Goal: Task Accomplishment & Management: Use online tool/utility

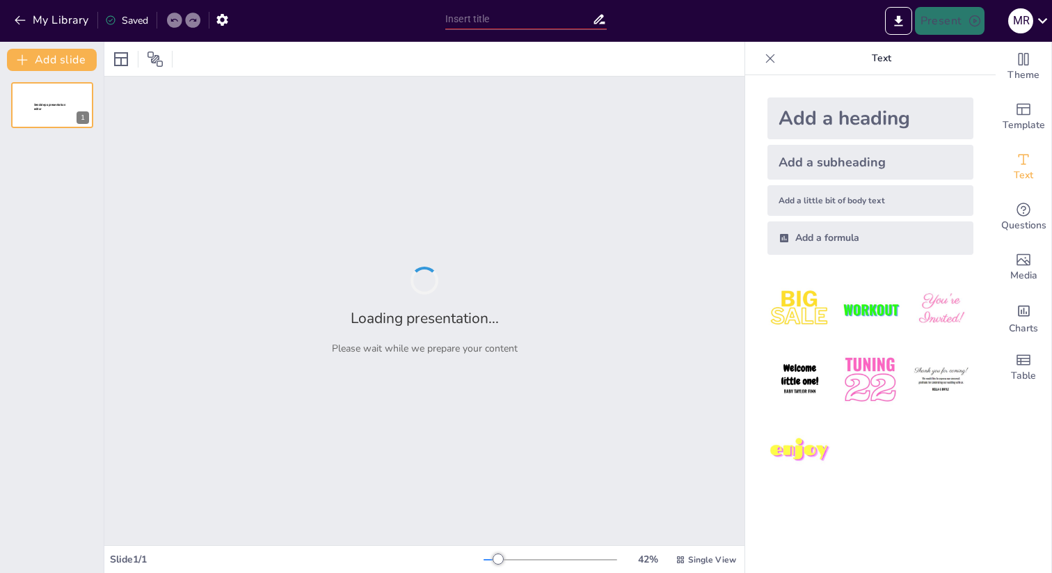
type input "Let’s Write Together: Exploring the Narrative Writing Process!"
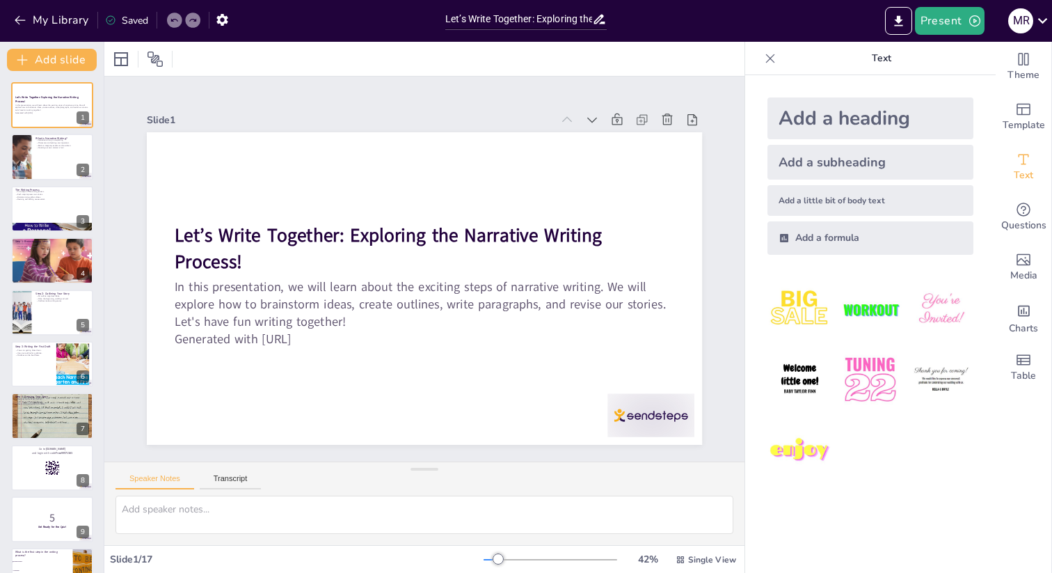
checkbox input "true"
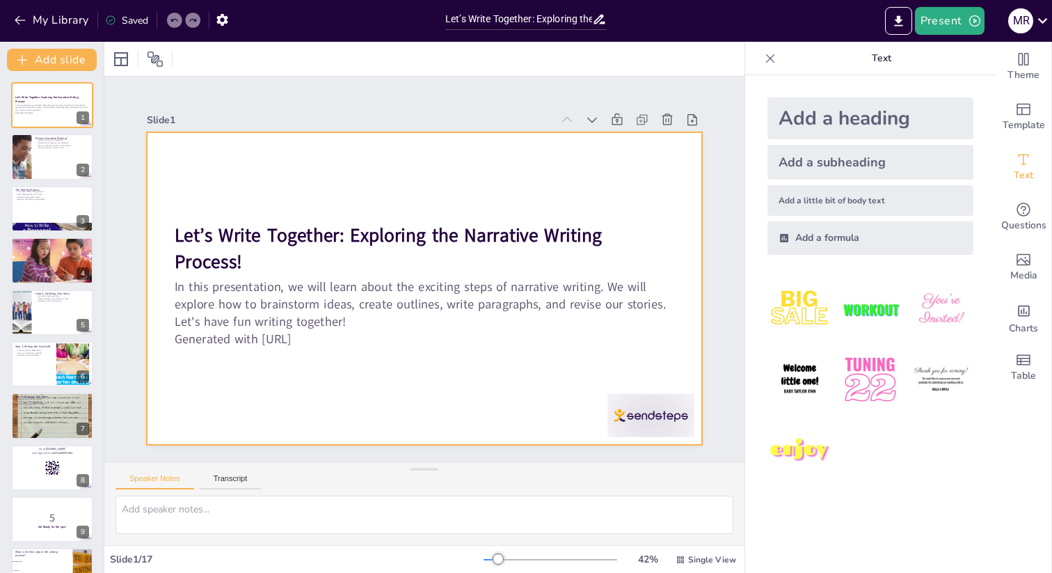
checkbox input "true"
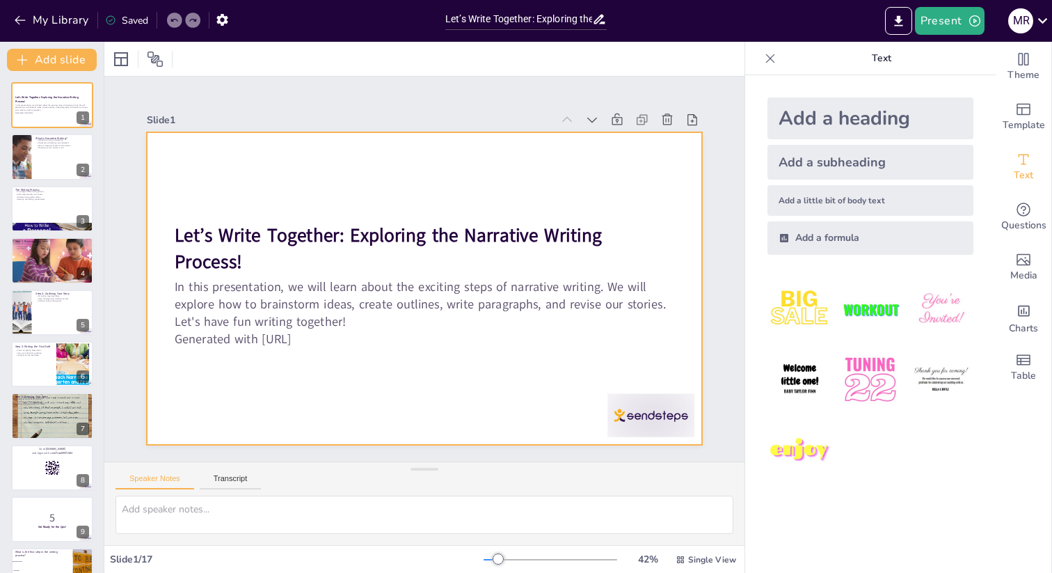
checkbox input "true"
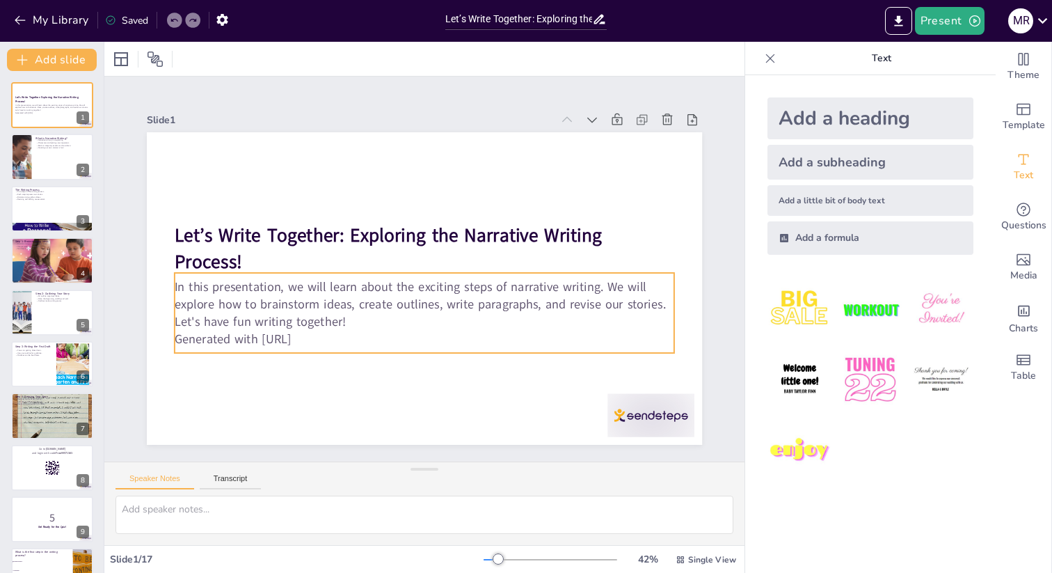
checkbox input "true"
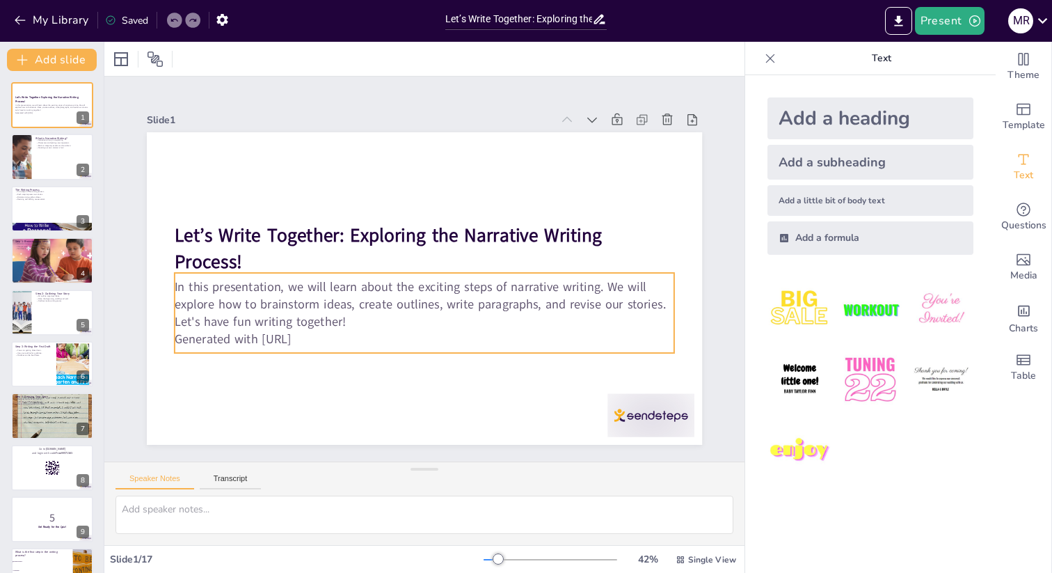
checkbox input "true"
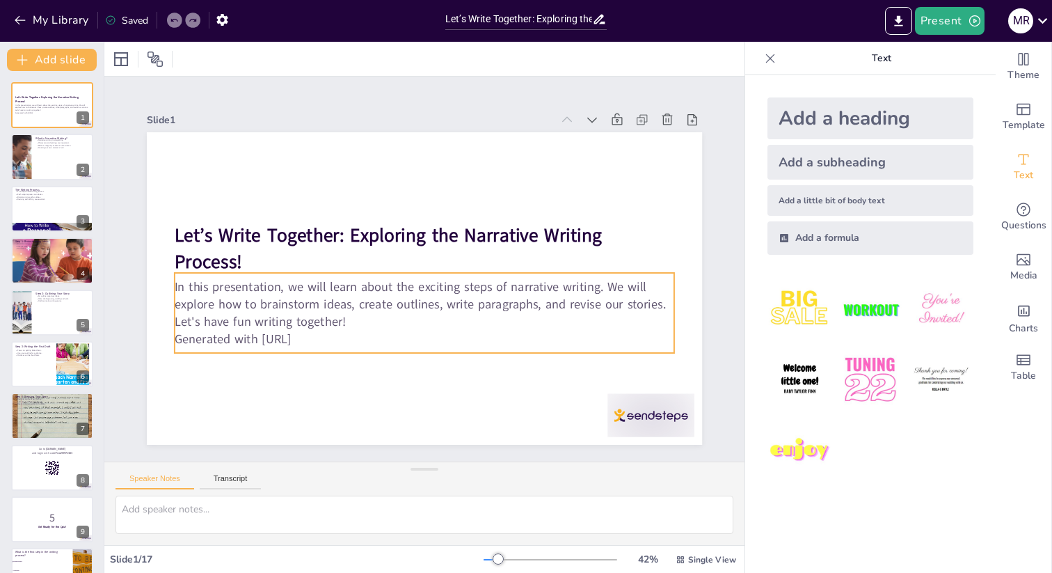
checkbox input "true"
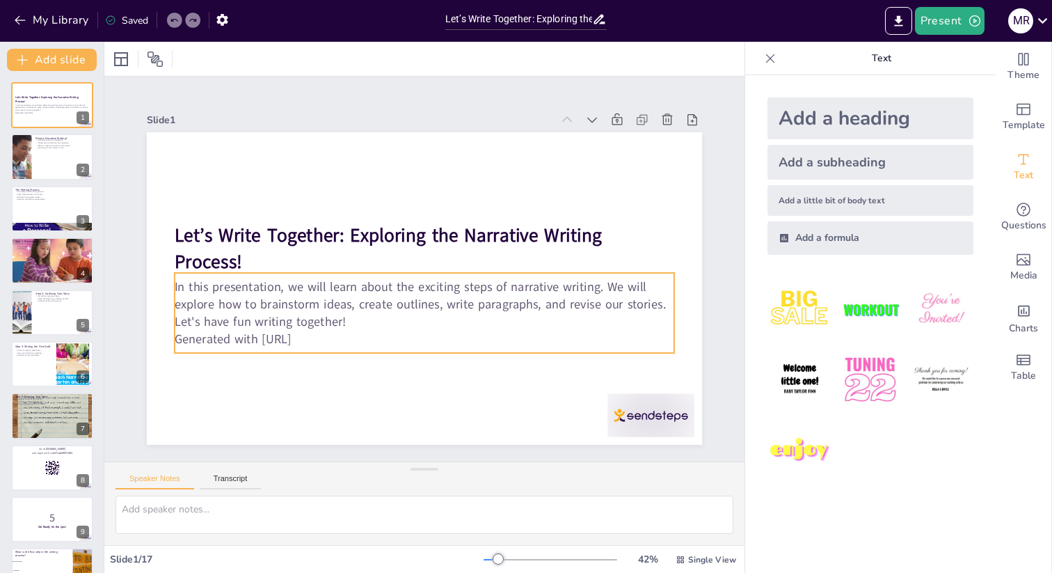
checkbox input "true"
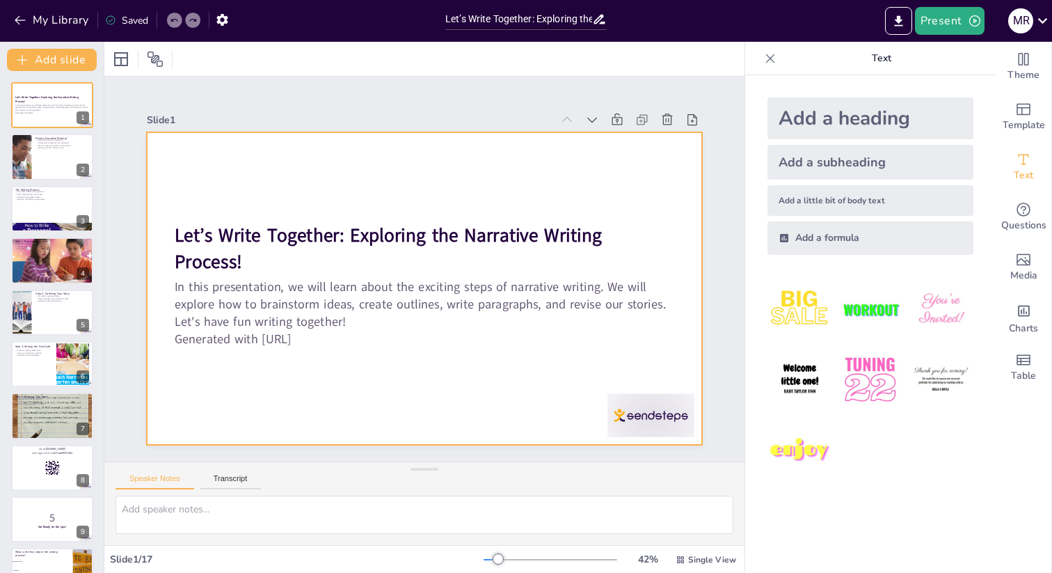
checkbox input "true"
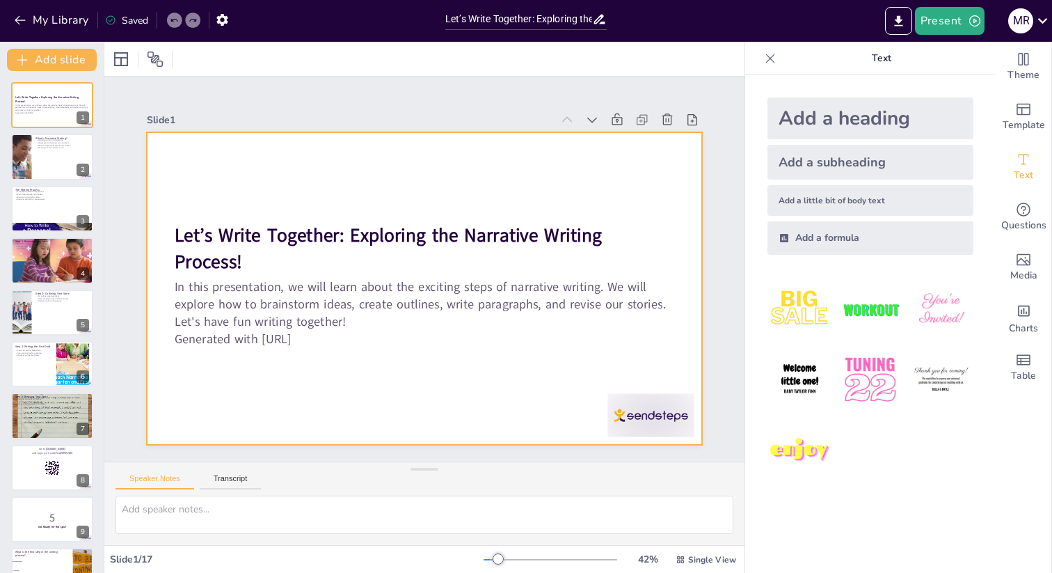
checkbox input "true"
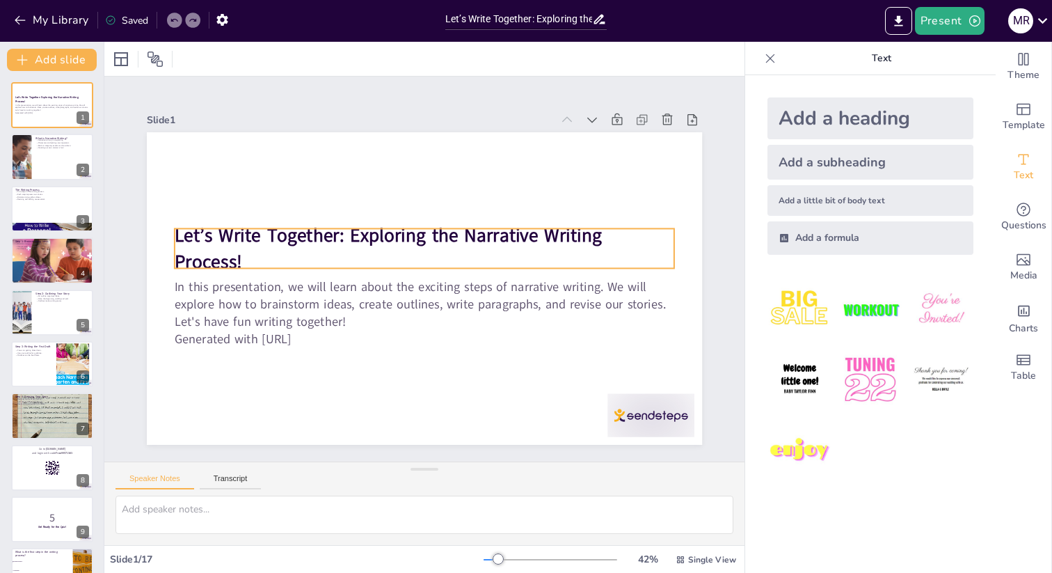
checkbox input "true"
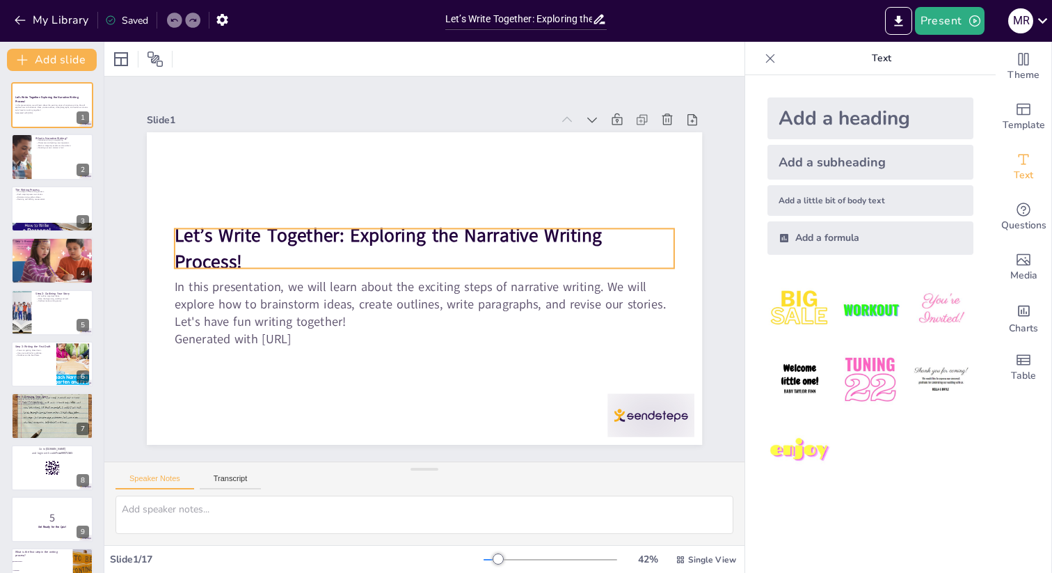
checkbox input "true"
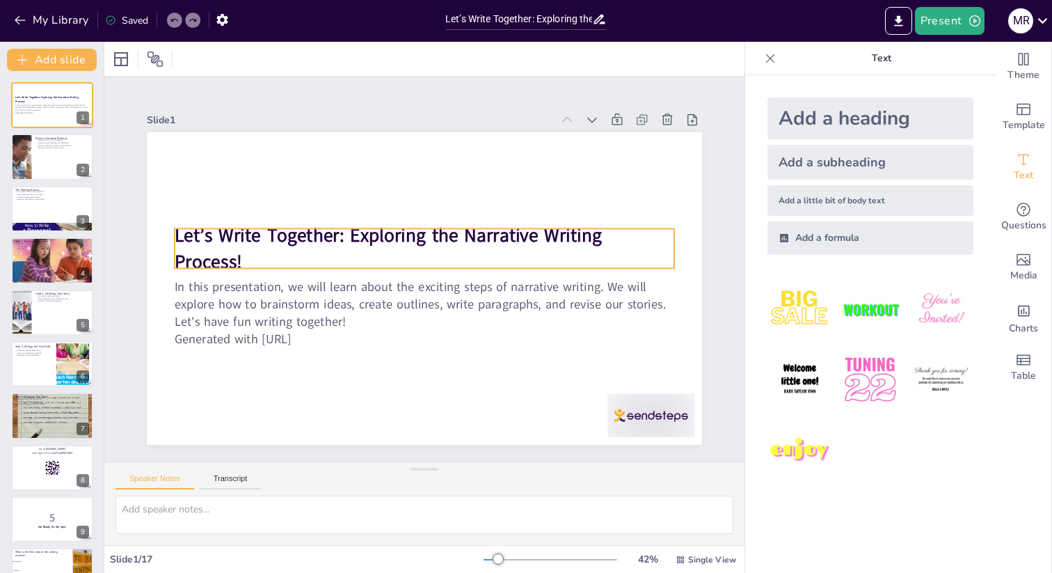
checkbox input "true"
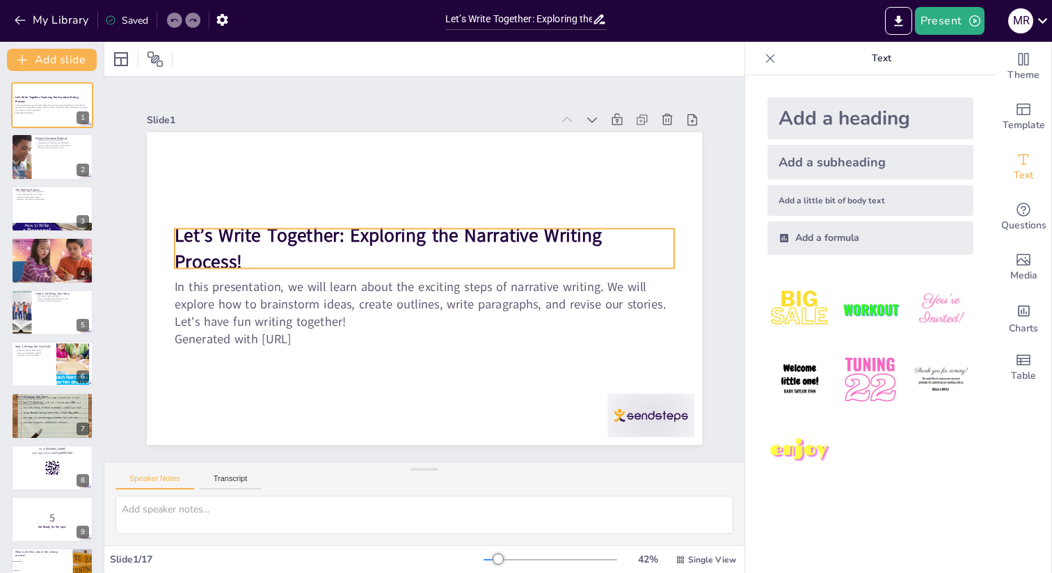
checkbox input "true"
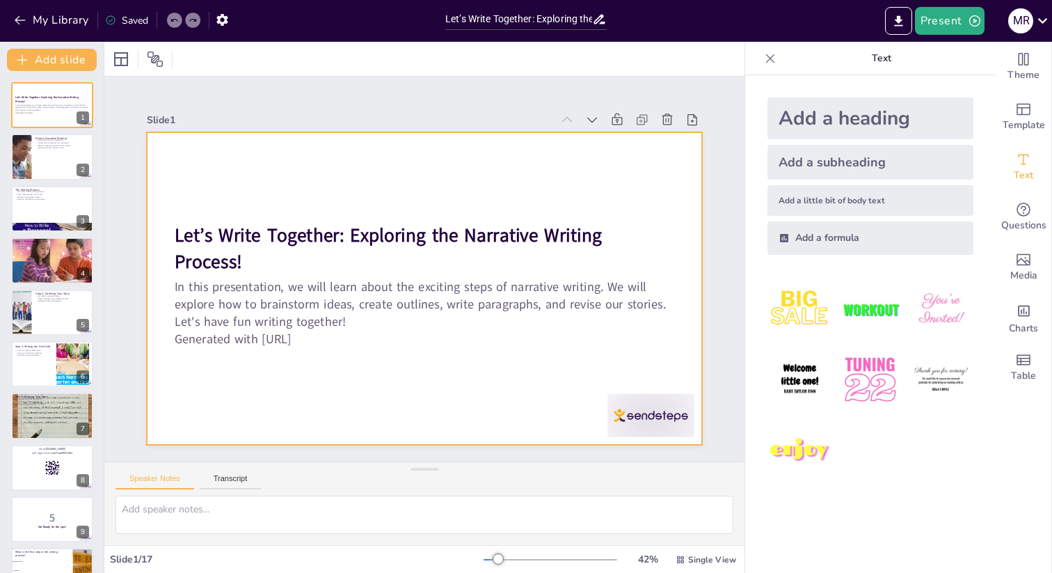
checkbox input "true"
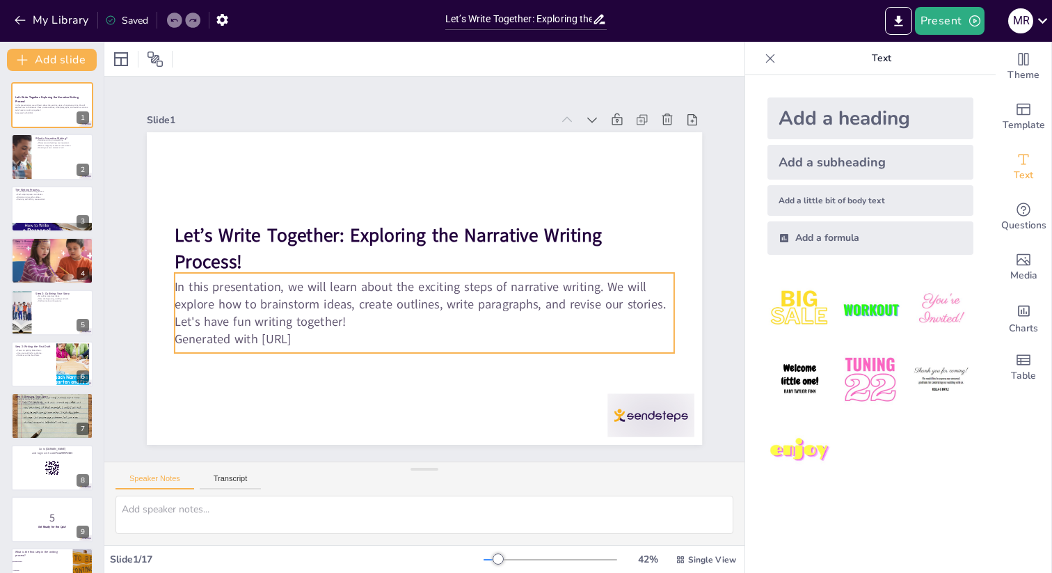
checkbox input "true"
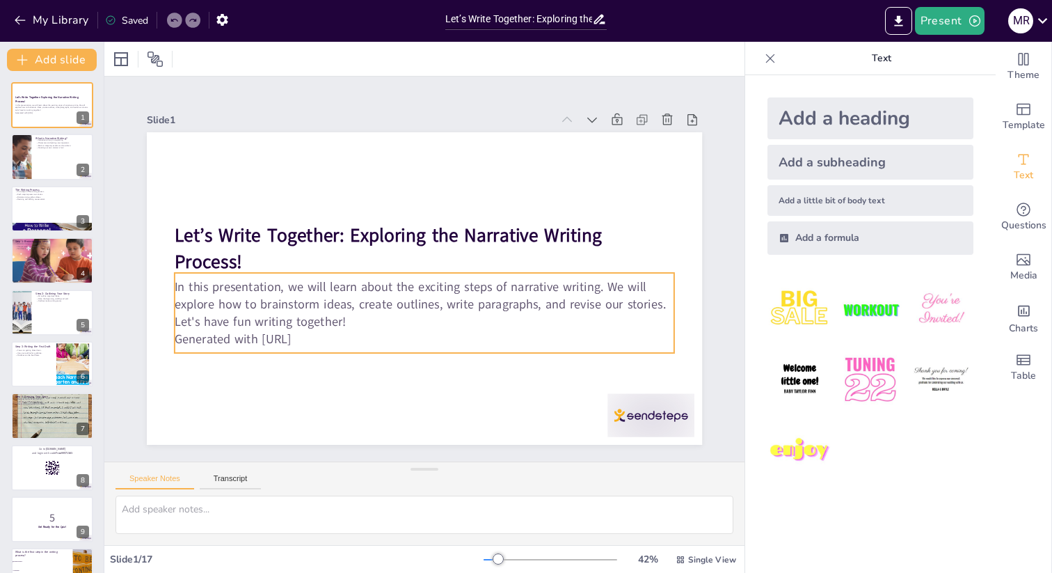
checkbox input "true"
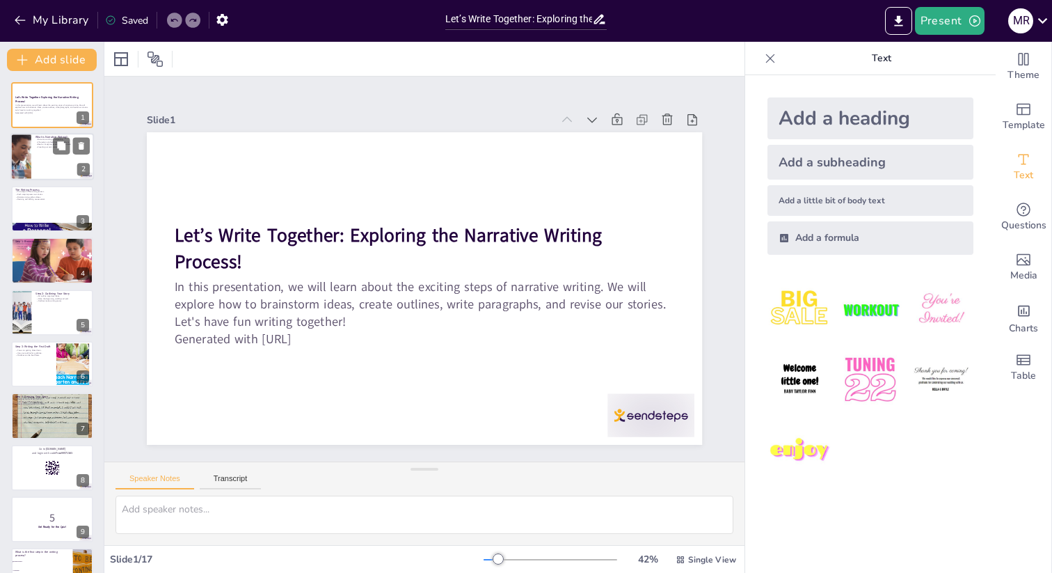
checkbox input "true"
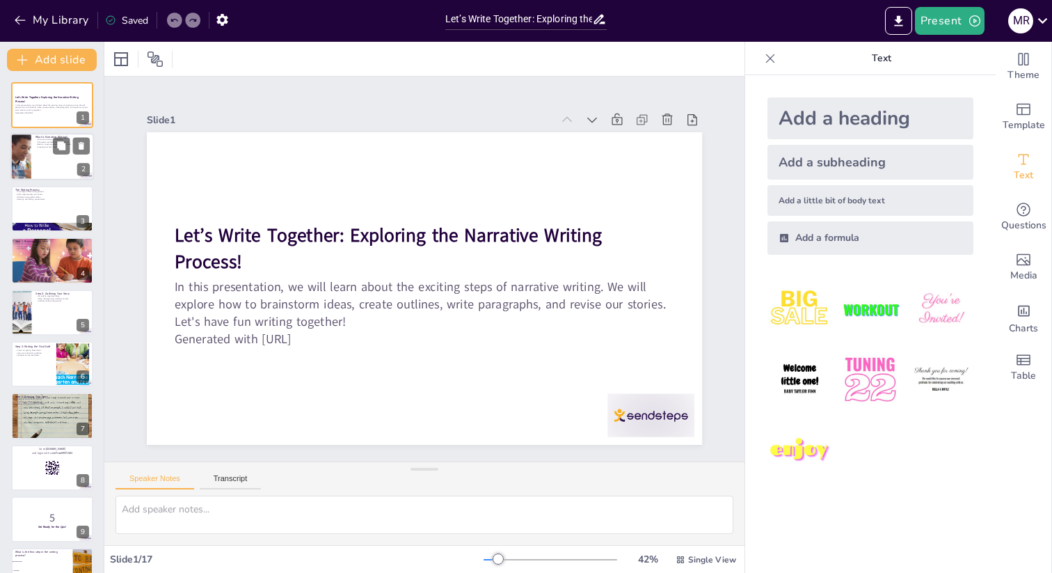
checkbox input "true"
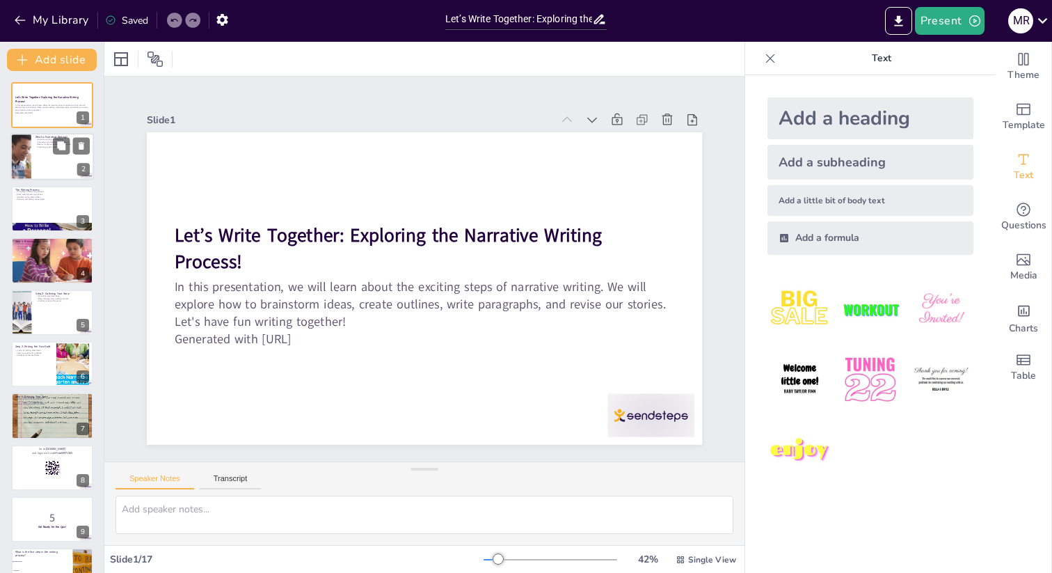
checkbox input "true"
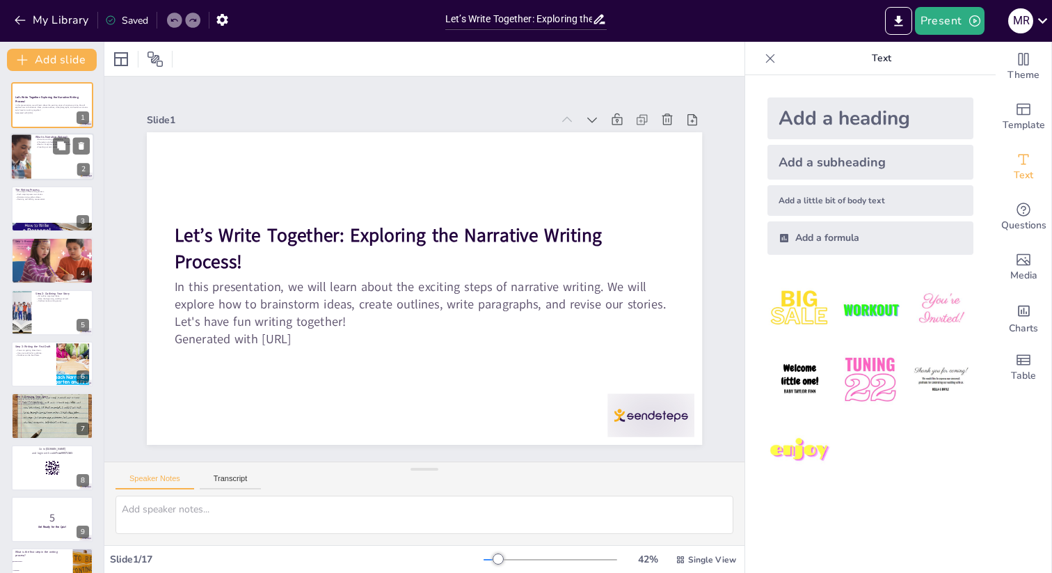
checkbox input "true"
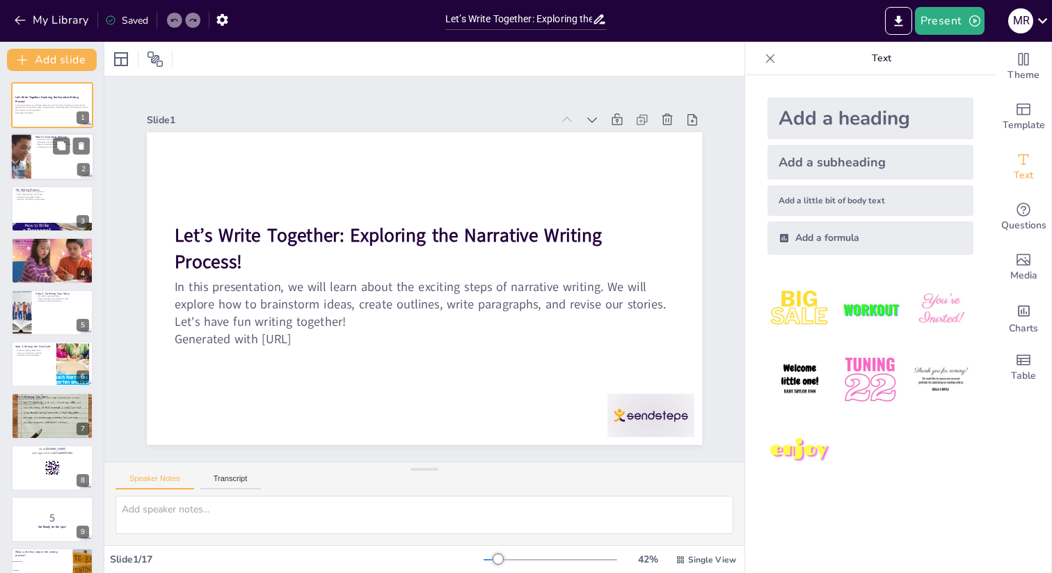
checkbox input "true"
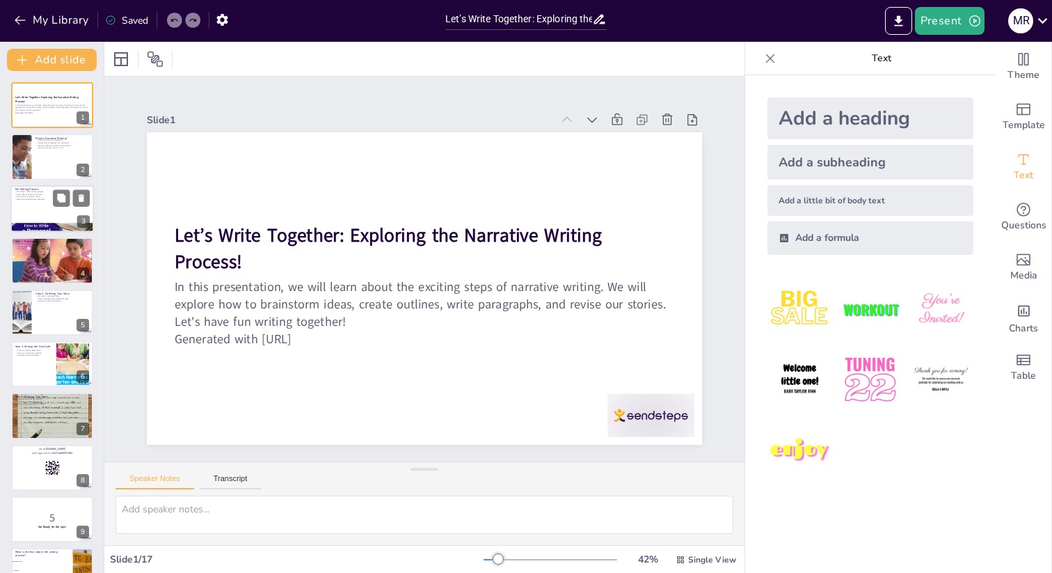
checkbox input "true"
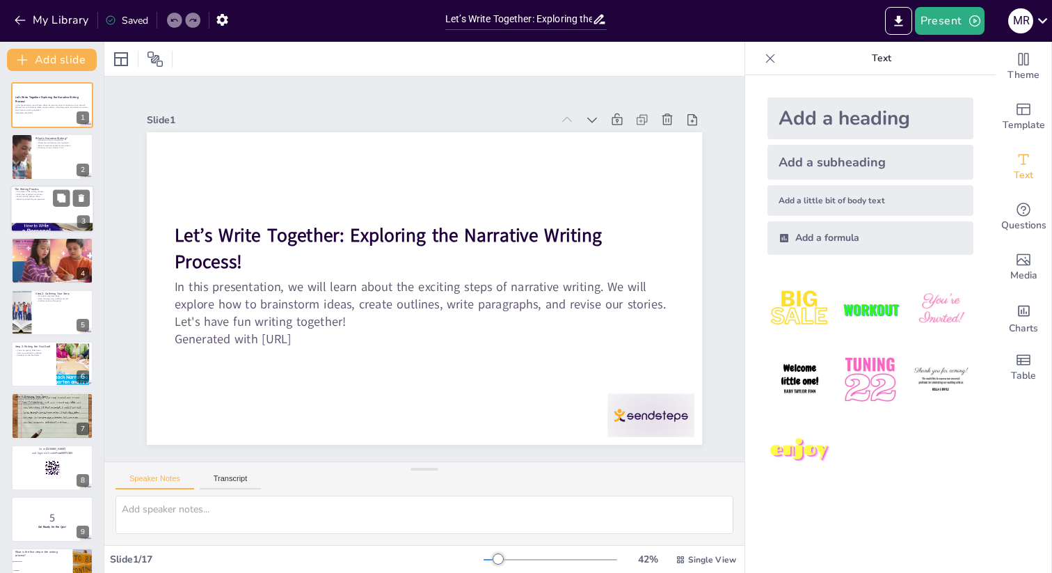
checkbox input "true"
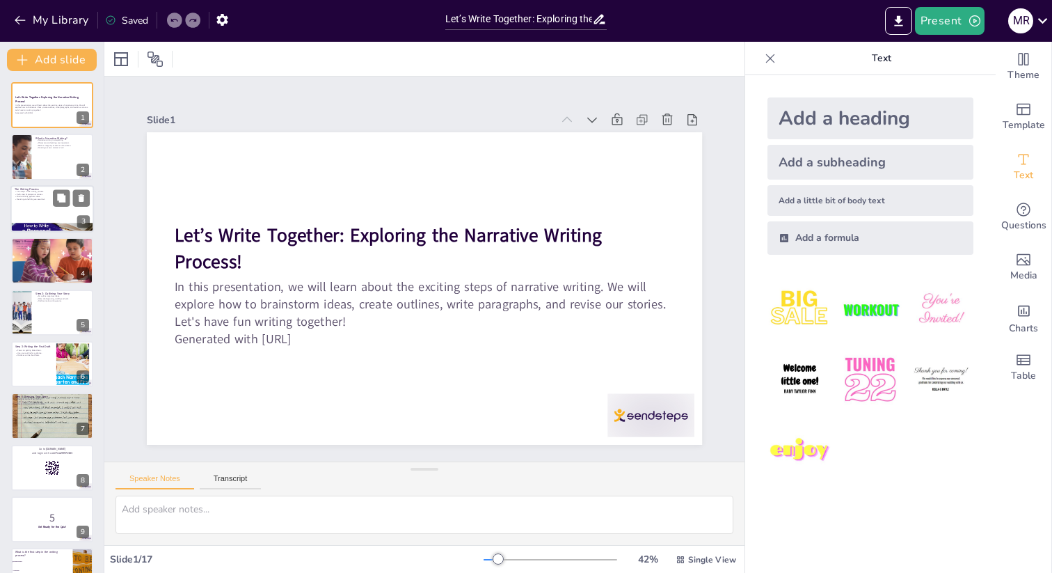
checkbox input "true"
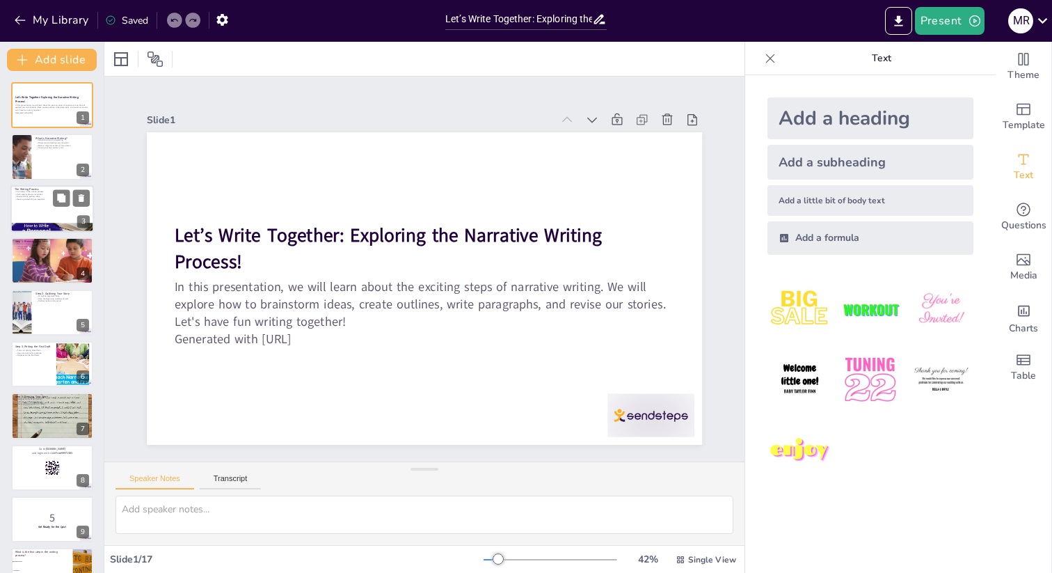
checkbox input "true"
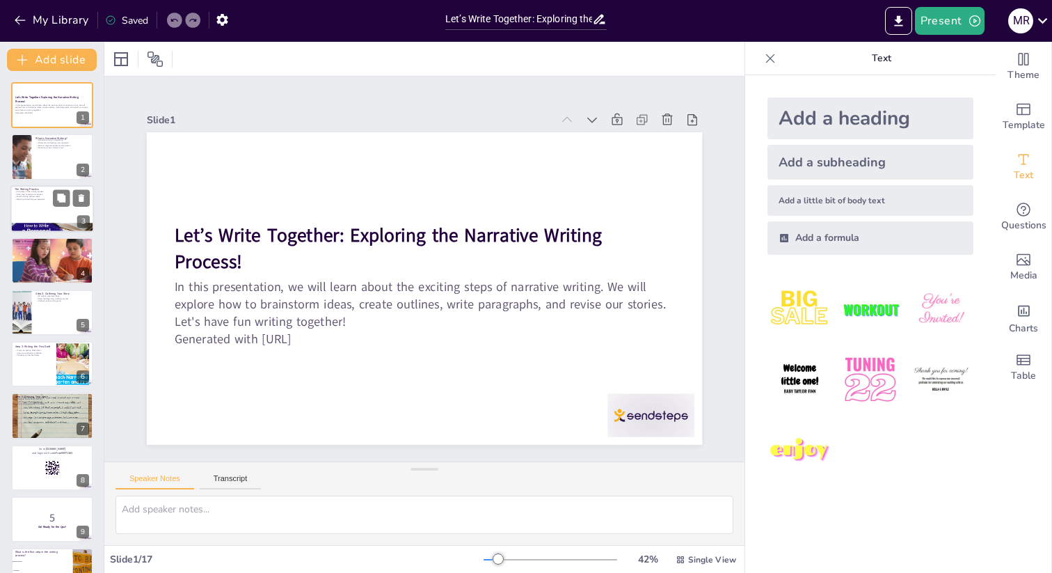
checkbox input "true"
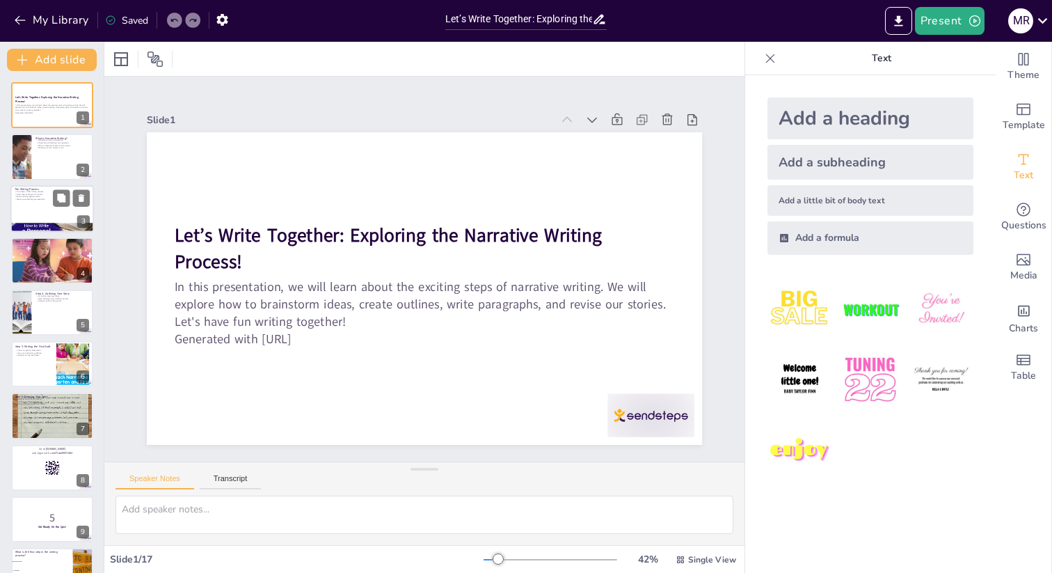
checkbox input "true"
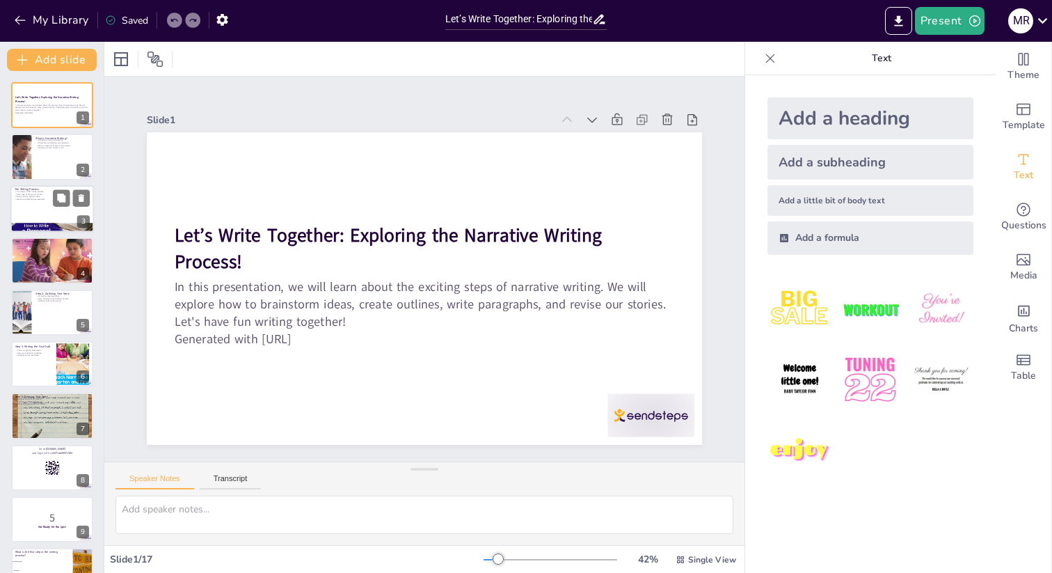
checkbox input "true"
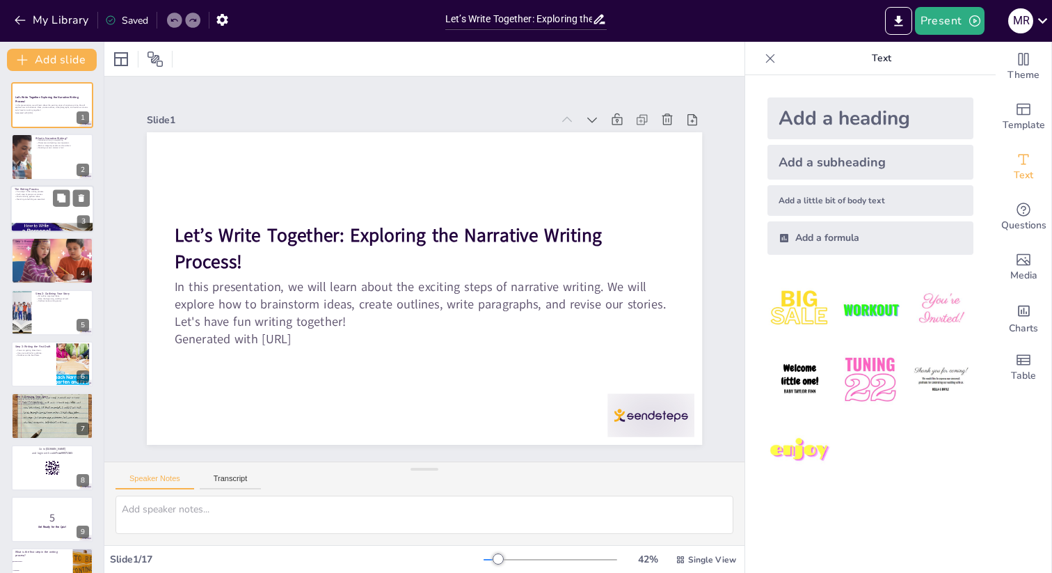
checkbox input "true"
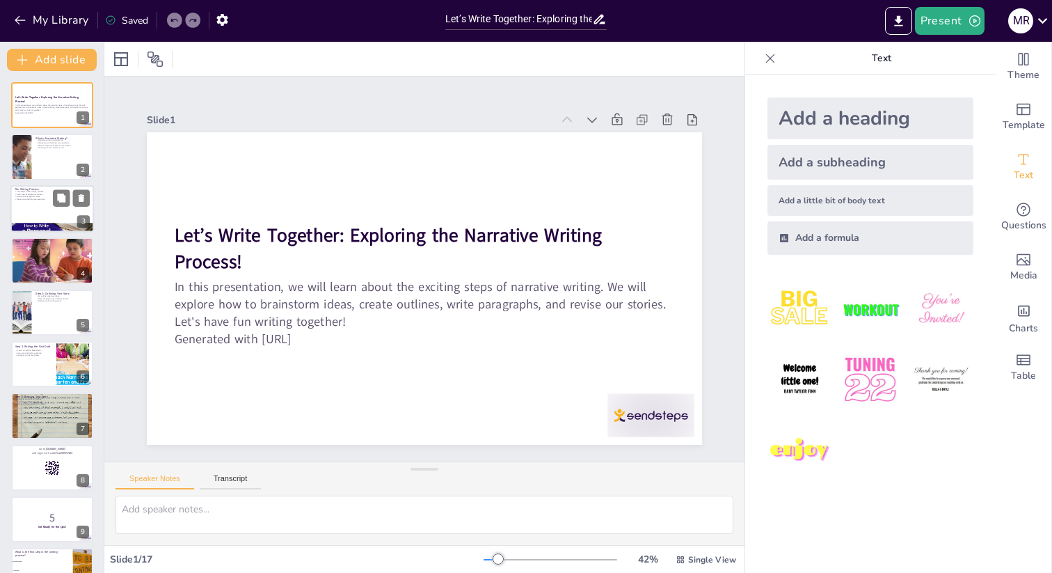
checkbox input "true"
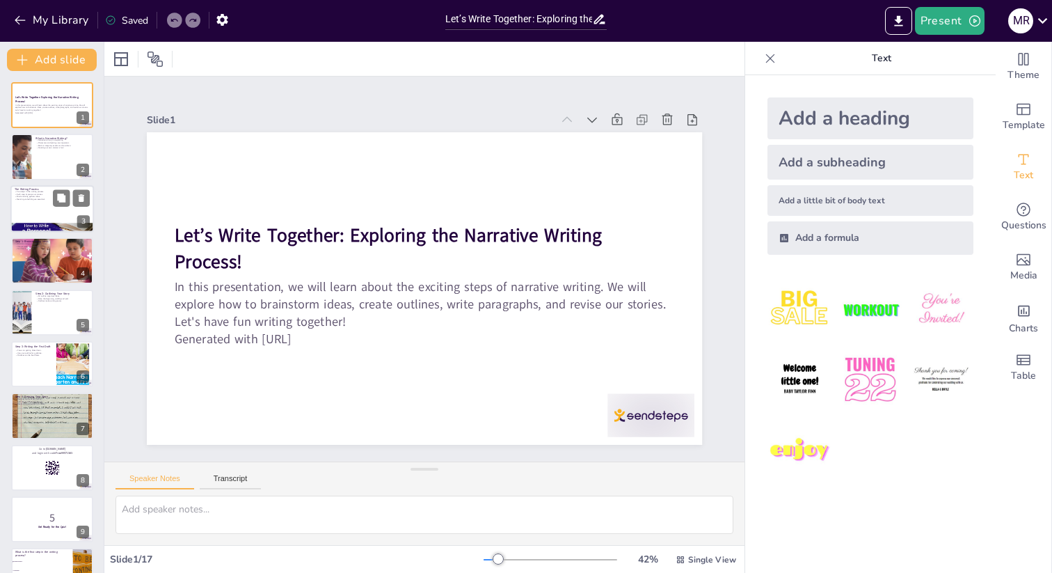
checkbox input "true"
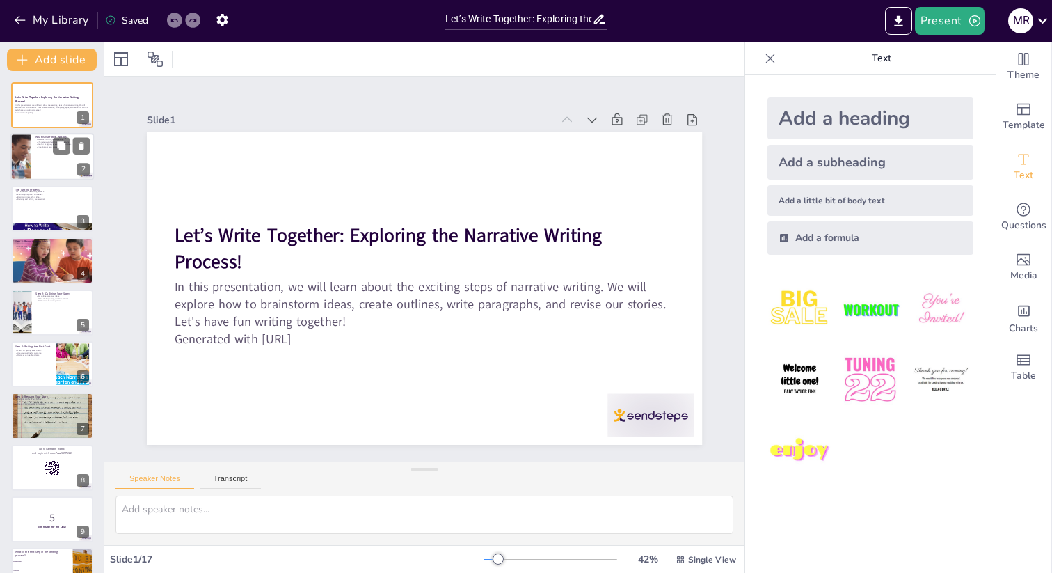
checkbox input "true"
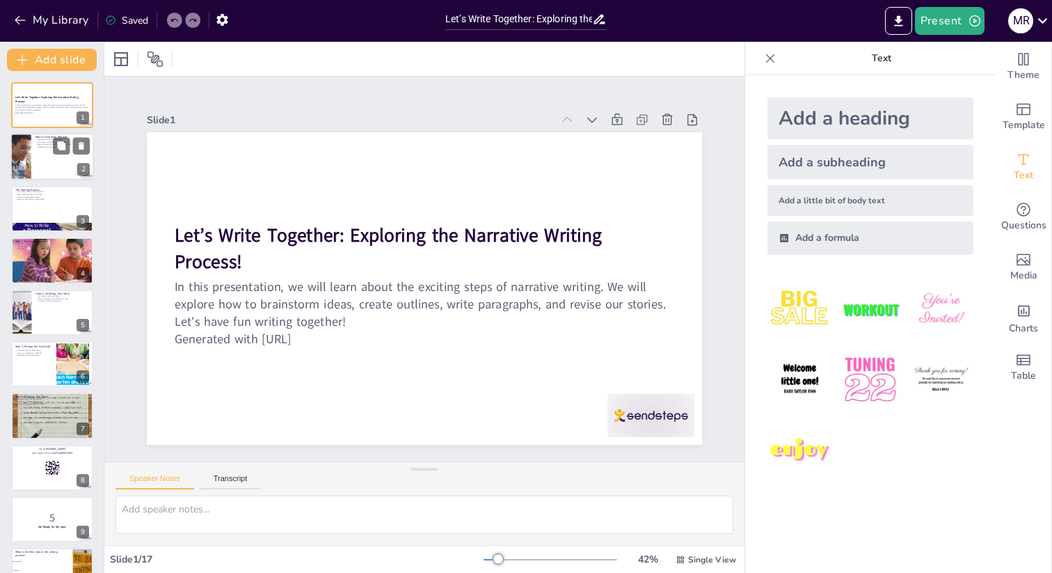
checkbox input "true"
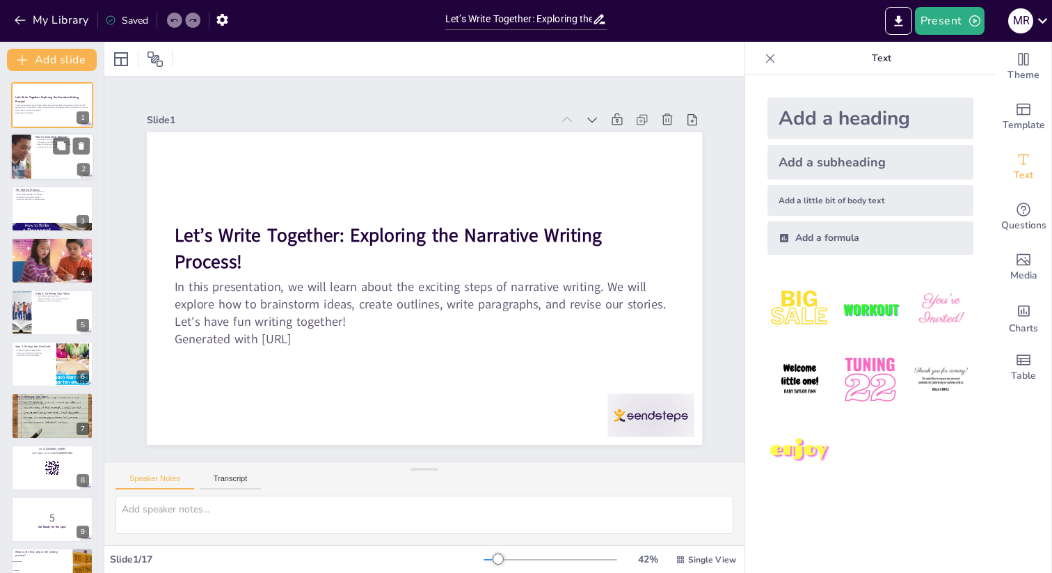
click at [33, 147] on div at bounding box center [52, 157] width 84 height 47
type textarea "Narrative writing is all about telling a story, which is a key concept for stud…"
checkbox input "true"
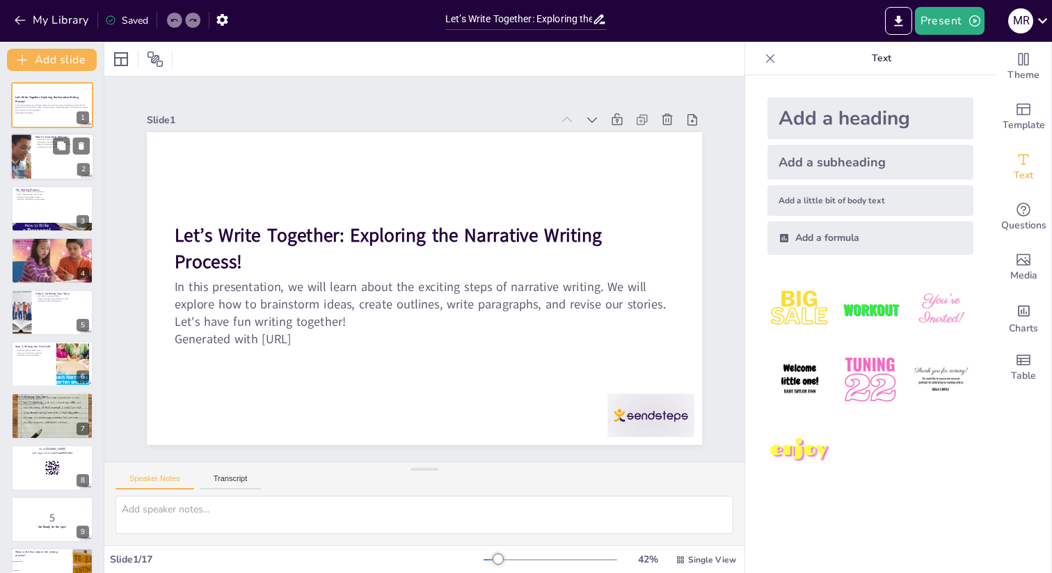
checkbox input "true"
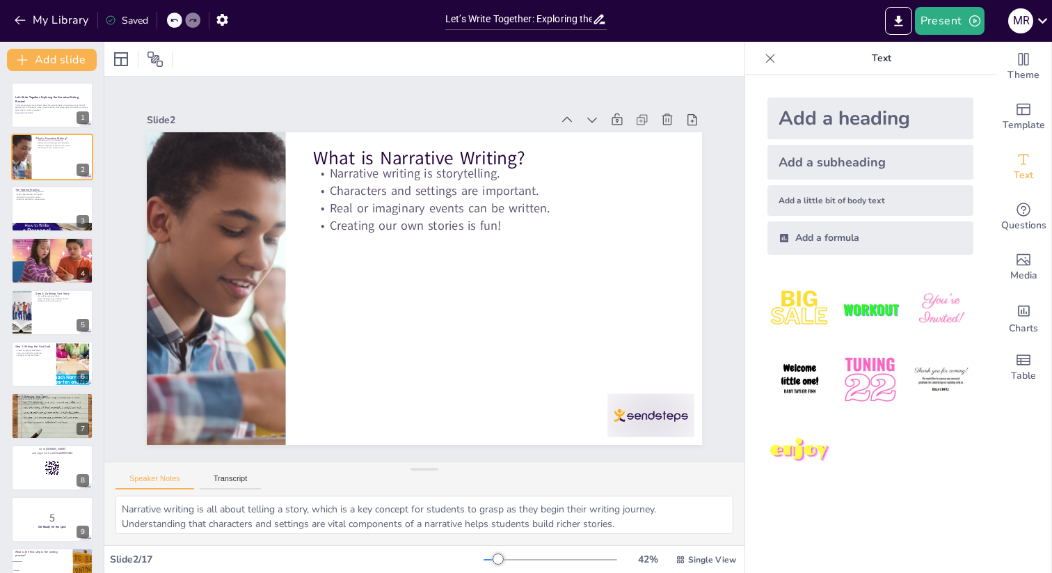
checkbox input "true"
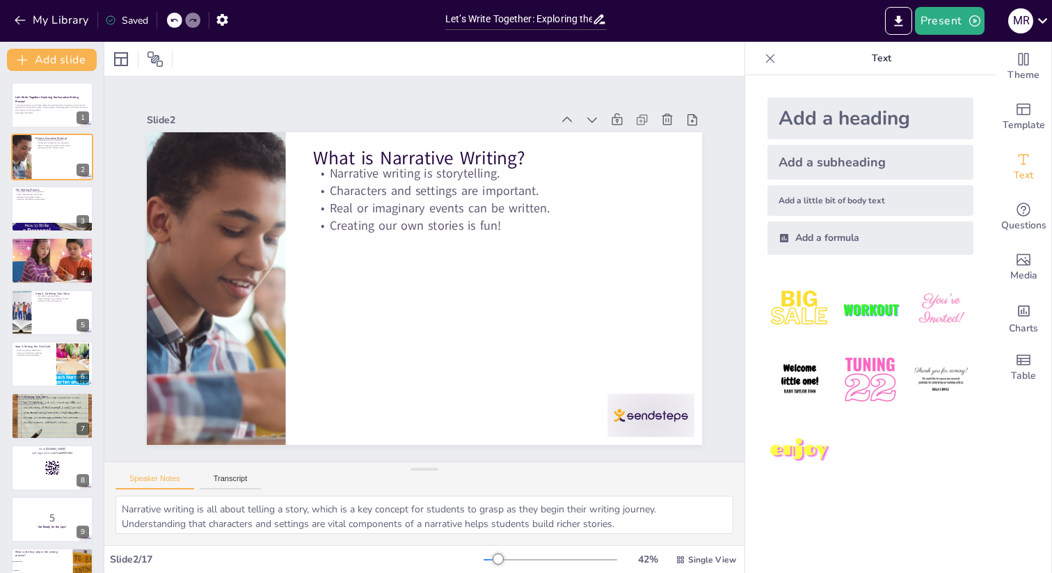
checkbox input "true"
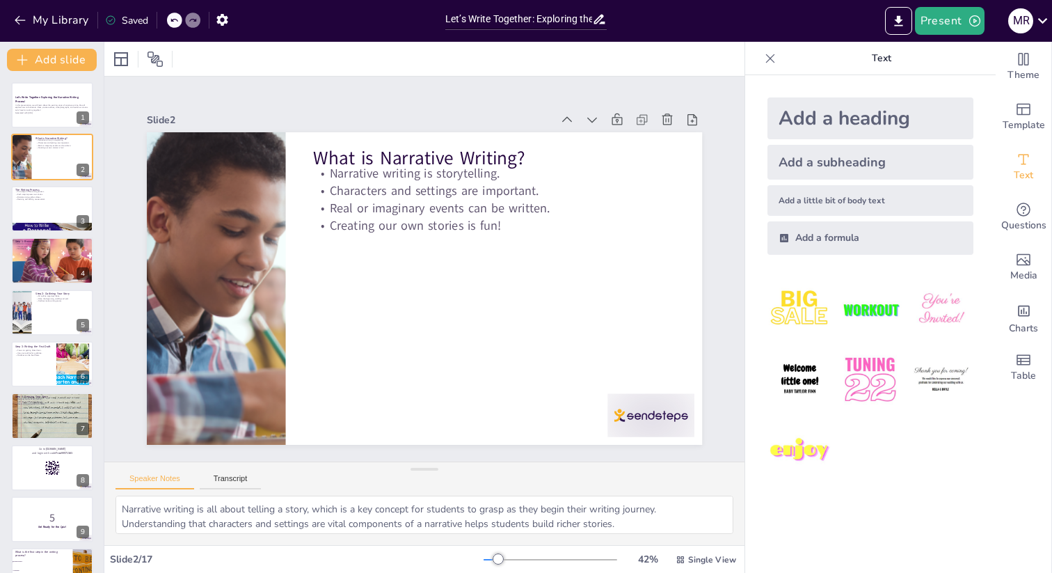
checkbox input "true"
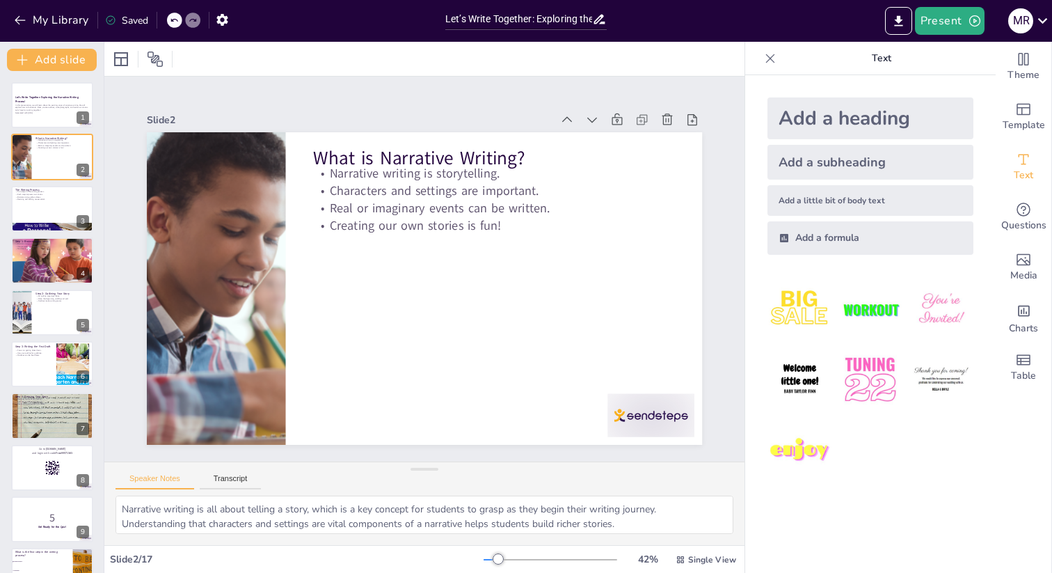
checkbox input "true"
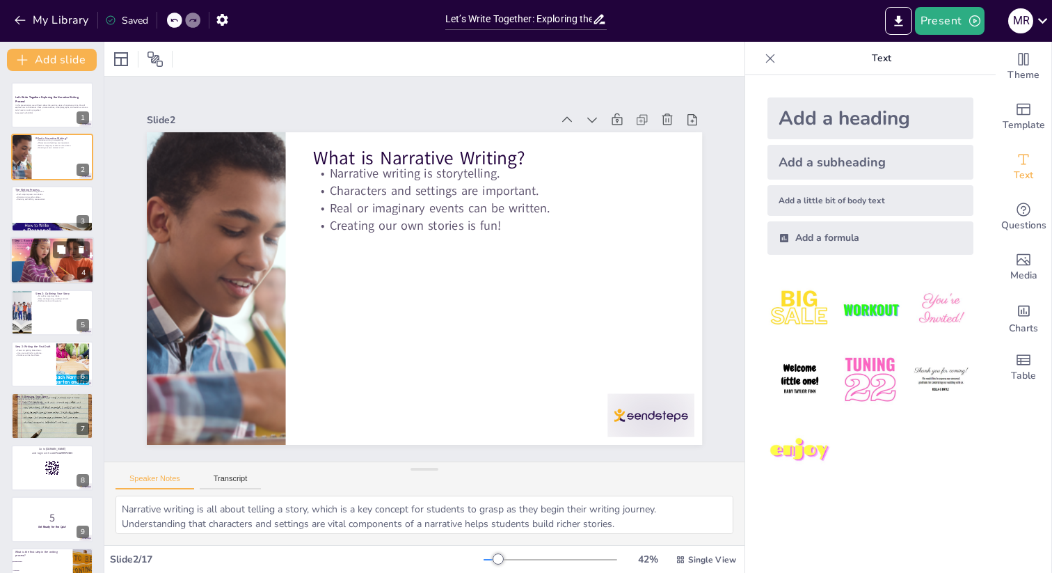
checkbox input "true"
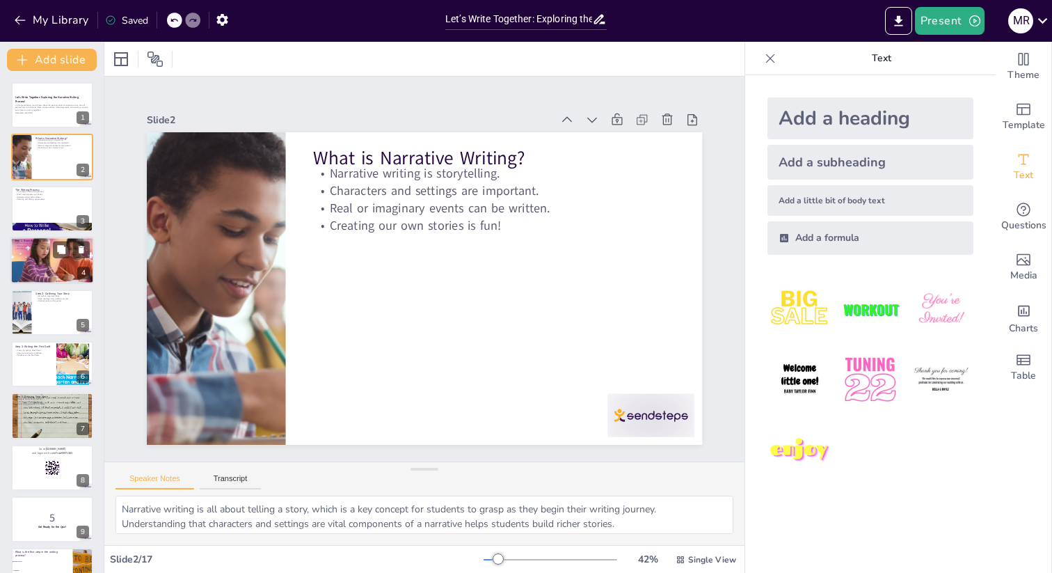
checkbox input "true"
click at [32, 262] on div at bounding box center [53, 260] width 90 height 47
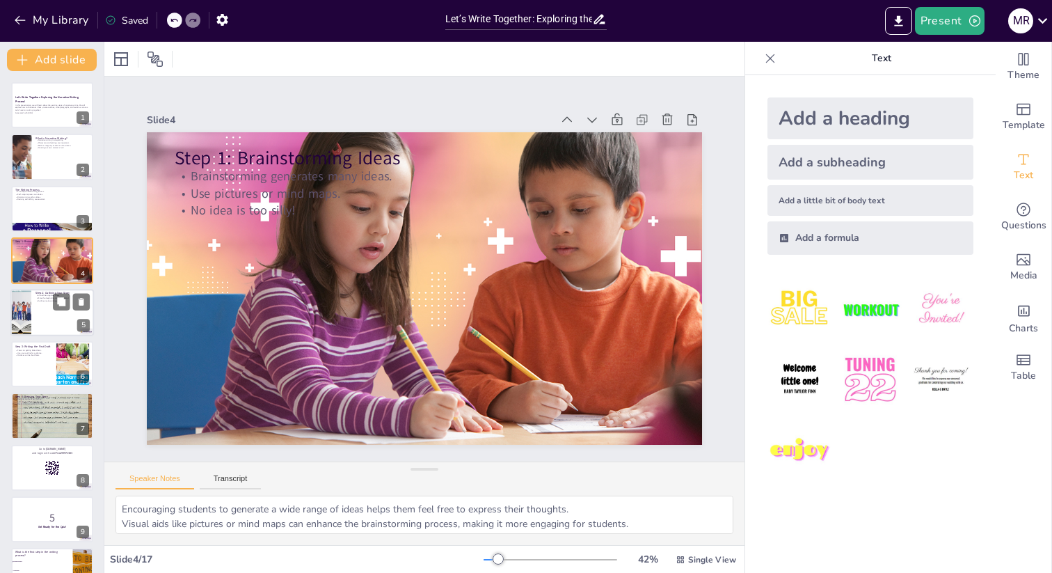
click at [46, 318] on div at bounding box center [52, 312] width 84 height 47
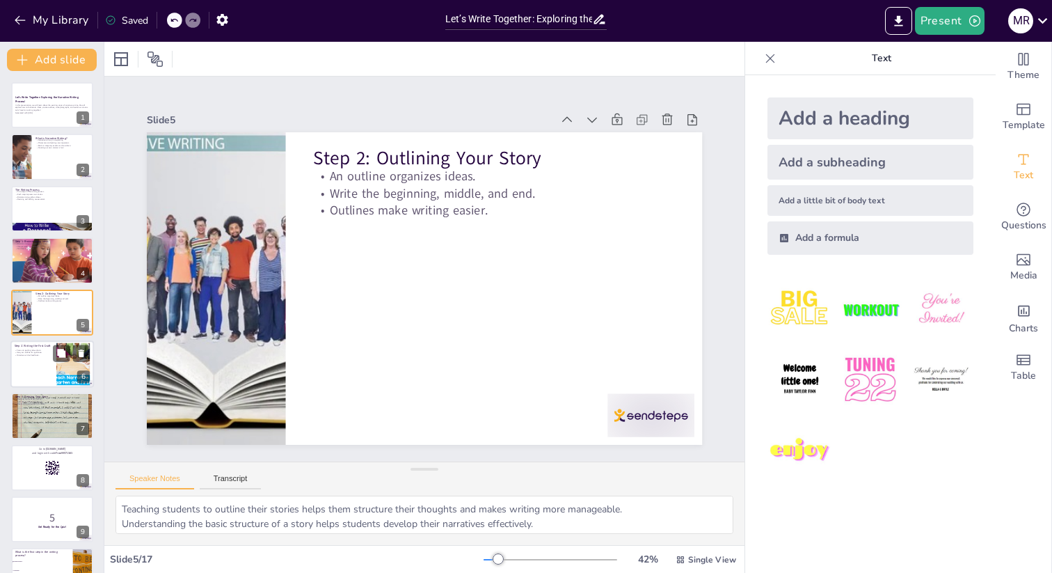
click at [54, 374] on div at bounding box center [52, 363] width 84 height 47
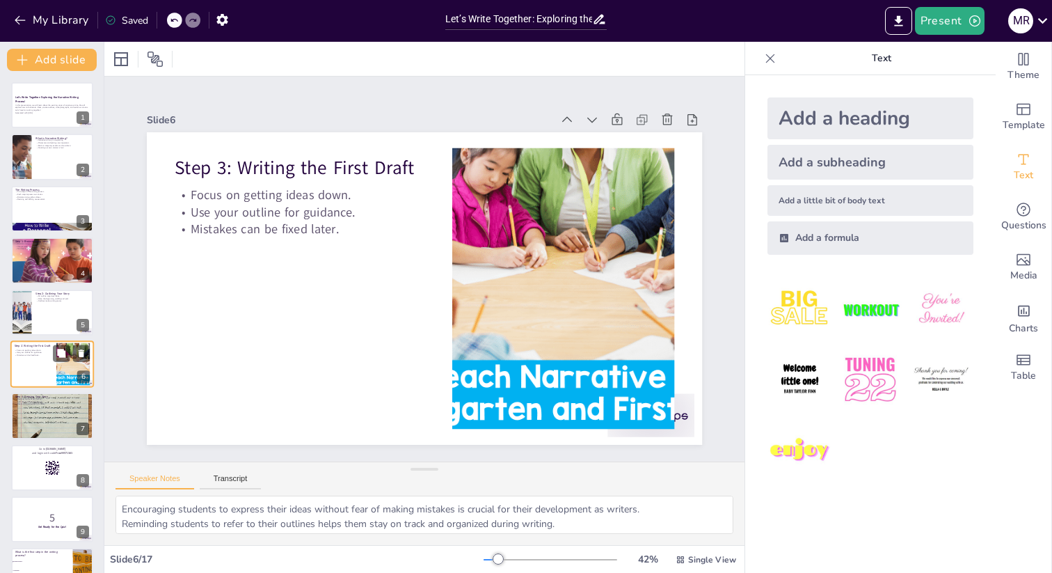
scroll to position [42, 0]
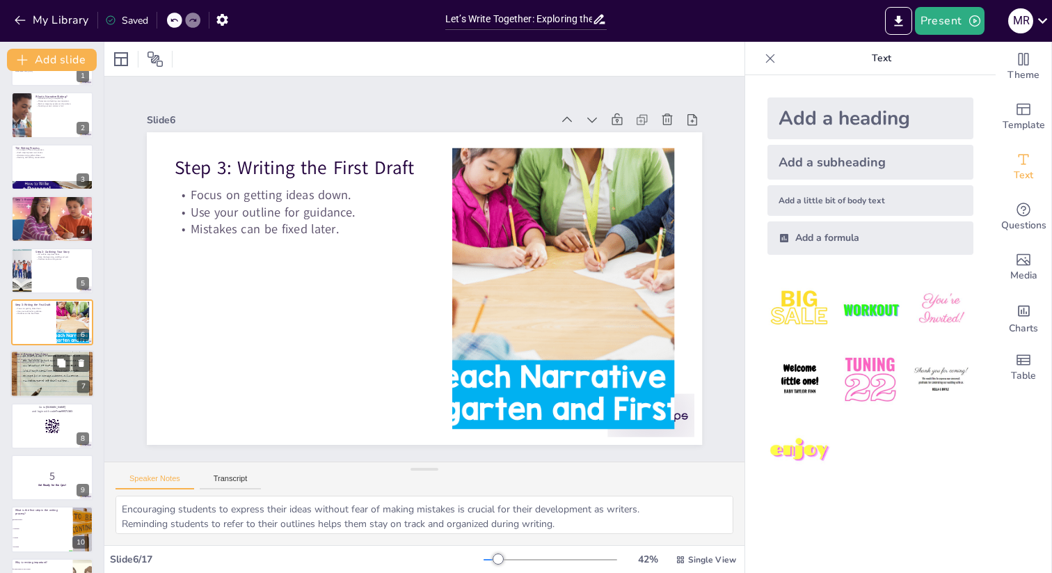
click at [53, 377] on div at bounding box center [52, 373] width 84 height 63
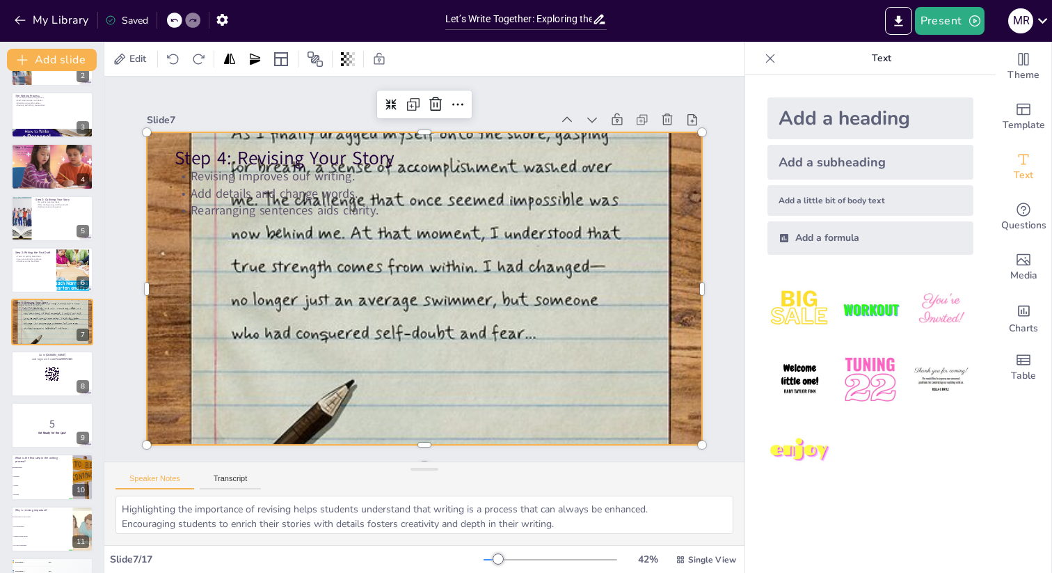
click at [285, 280] on div at bounding box center [430, 287] width 657 height 568
click at [31, 492] on li "Revising" at bounding box center [41, 494] width 63 height 9
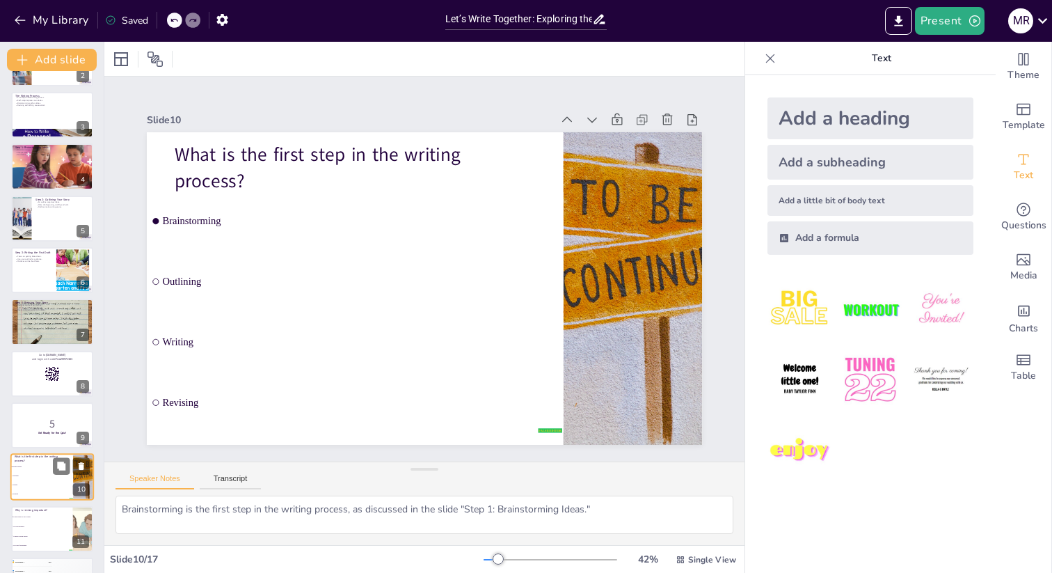
scroll to position [249, 0]
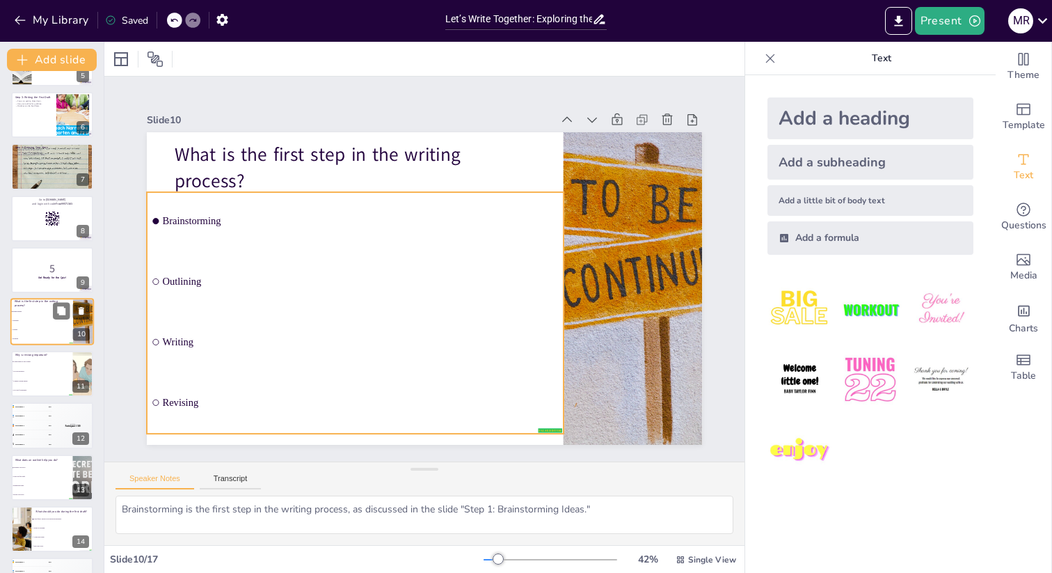
click at [24, 331] on li "Writing" at bounding box center [41, 330] width 63 height 9
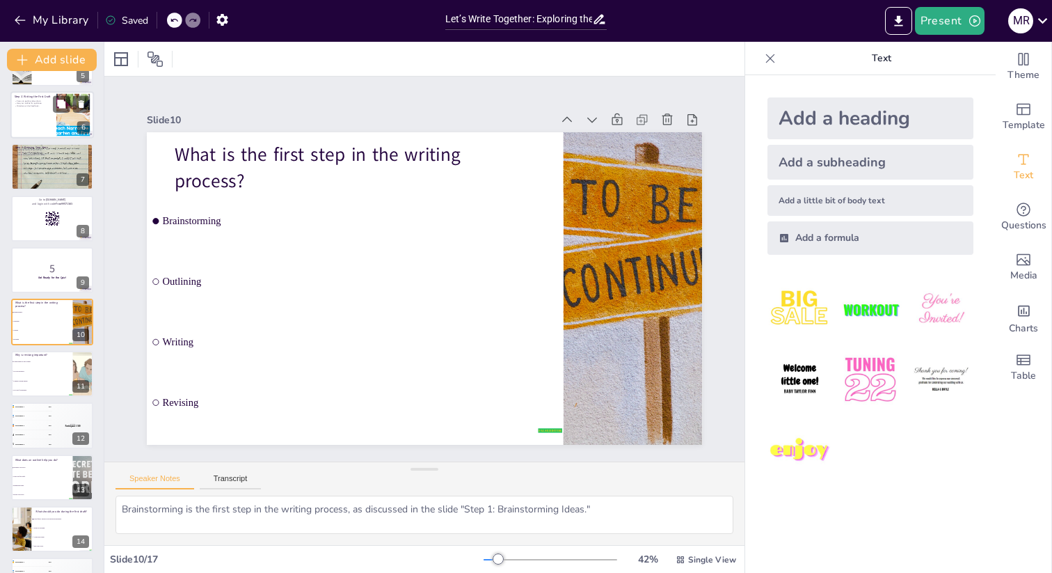
click at [37, 101] on p "Focus on getting ideas down." at bounding box center [34, 101] width 38 height 3
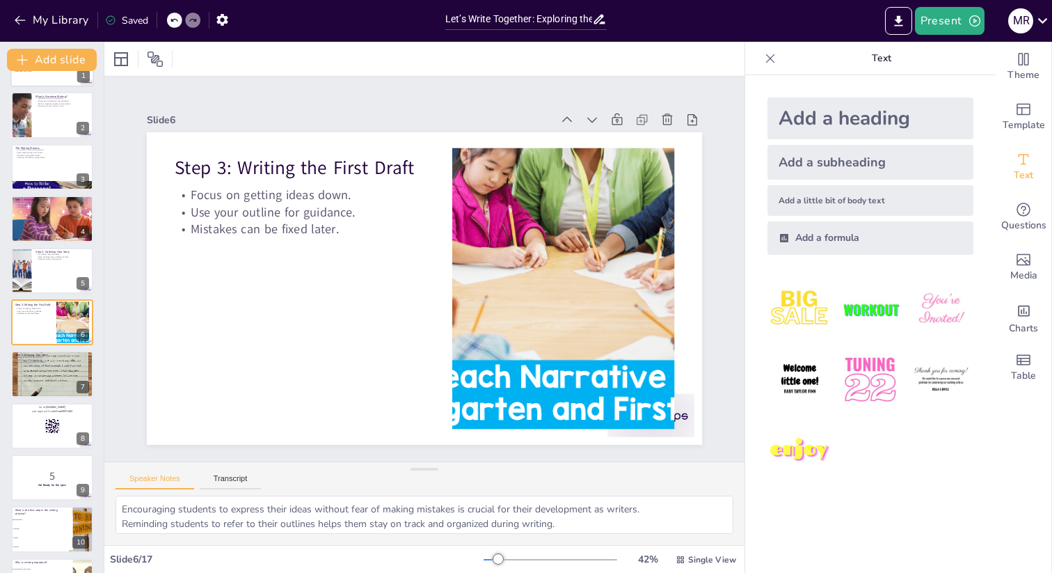
click at [38, 78] on div at bounding box center [52, 63] width 84 height 47
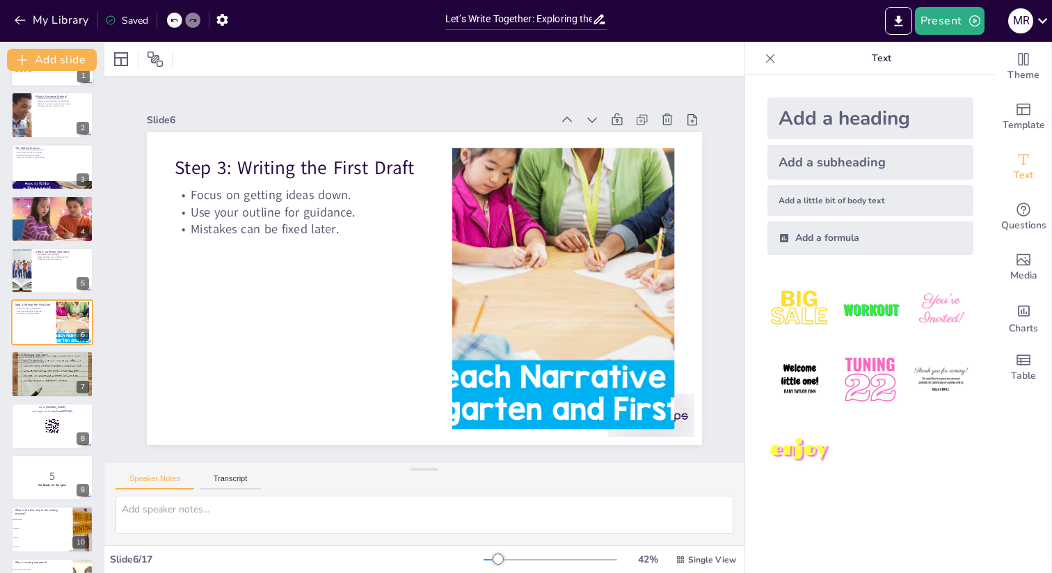
scroll to position [0, 0]
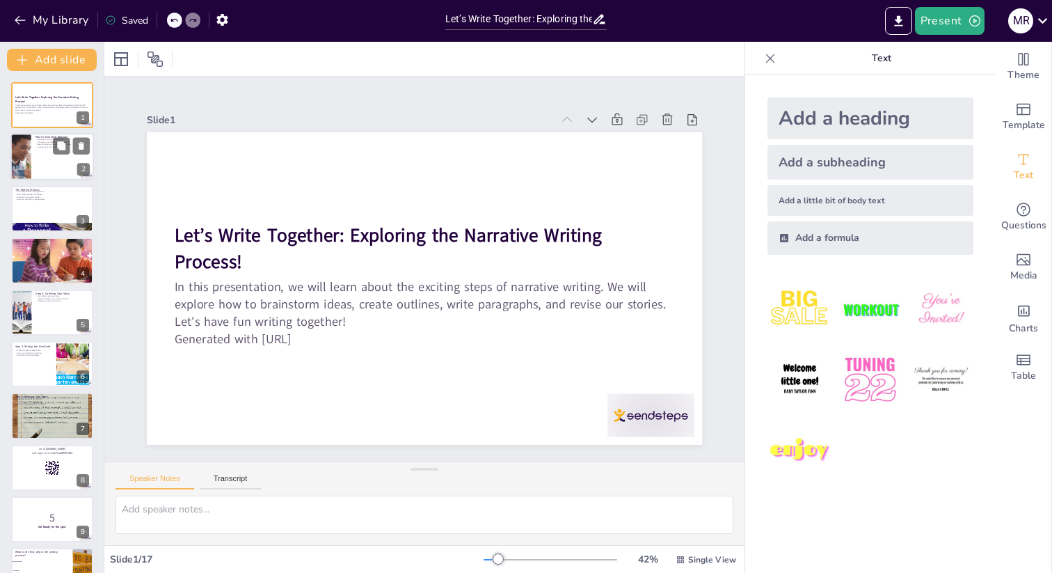
click at [40, 157] on div at bounding box center [52, 157] width 84 height 47
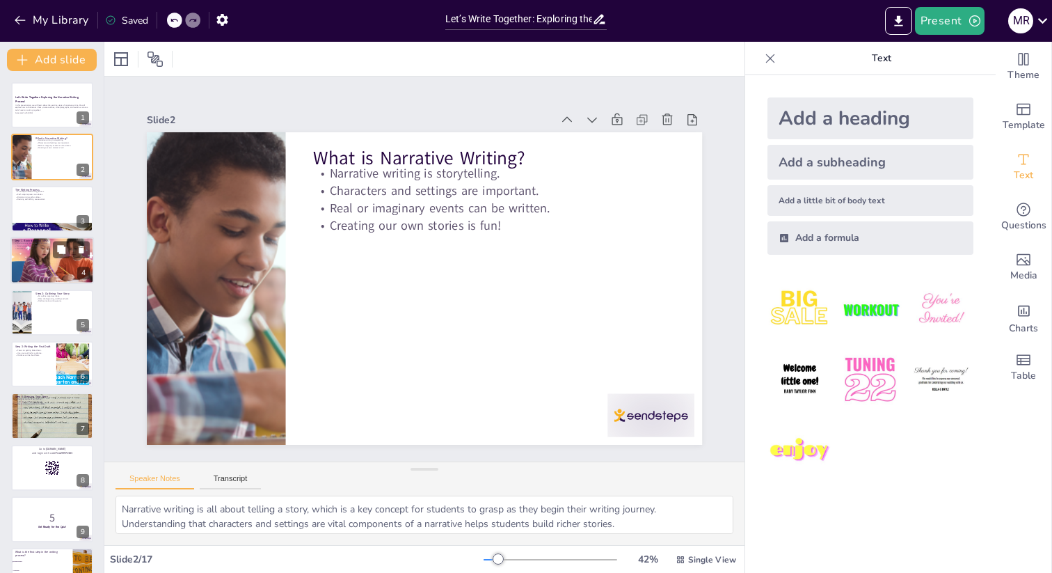
click at [39, 258] on div at bounding box center [53, 260] width 90 height 47
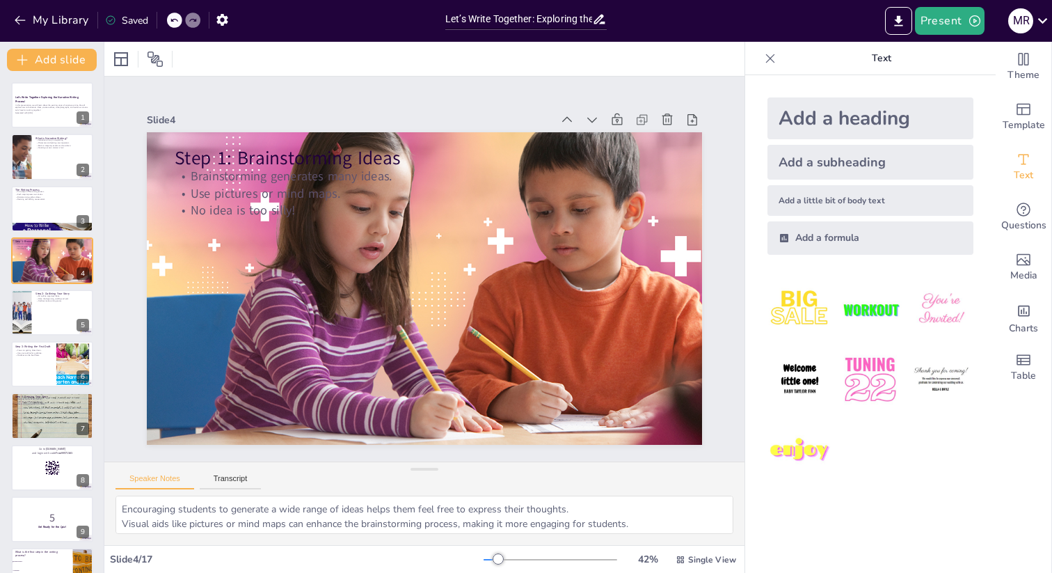
click at [59, 287] on div "Let’s Write Together: Exploring the Narrative Writing Process! In this presenta…" at bounding box center [52, 519] width 104 height 874
click at [54, 328] on div at bounding box center [52, 312] width 84 height 47
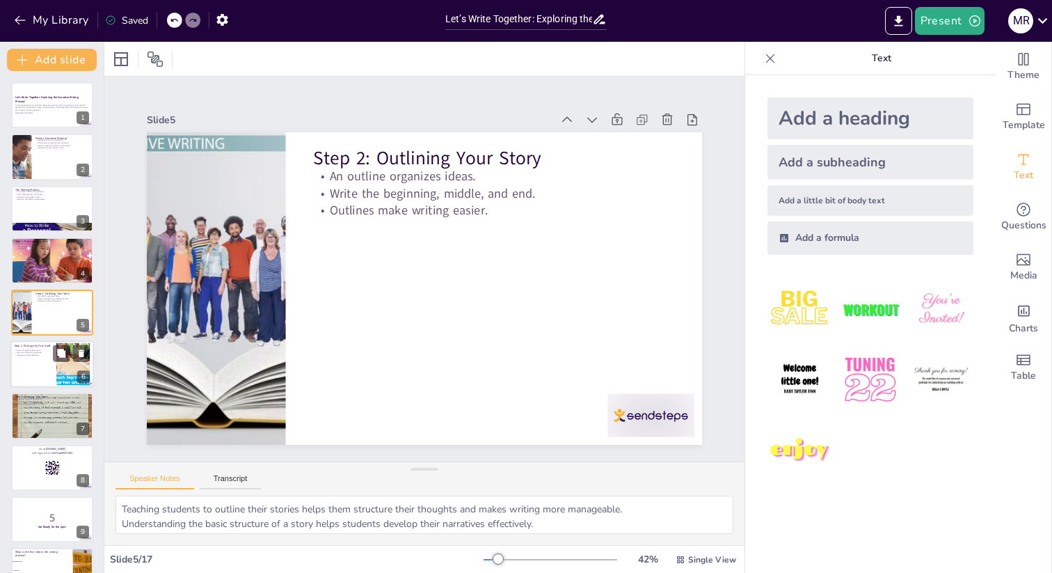
click at [58, 367] on div at bounding box center [72, 364] width 75 height 42
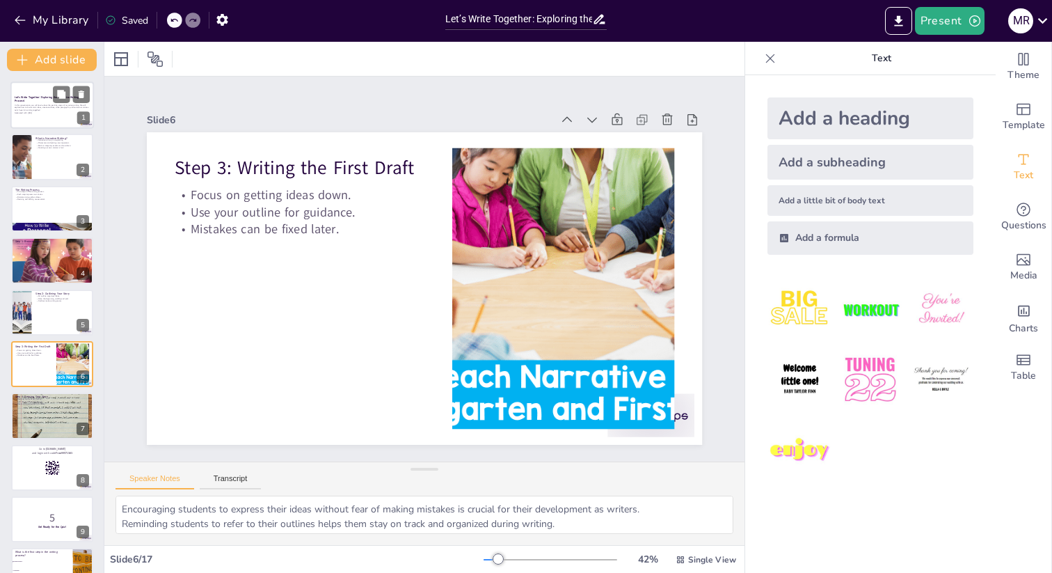
click at [41, 114] on div "In this presentation, we will learn about the exciting steps of narrative writi…" at bounding box center [52, 109] width 75 height 12
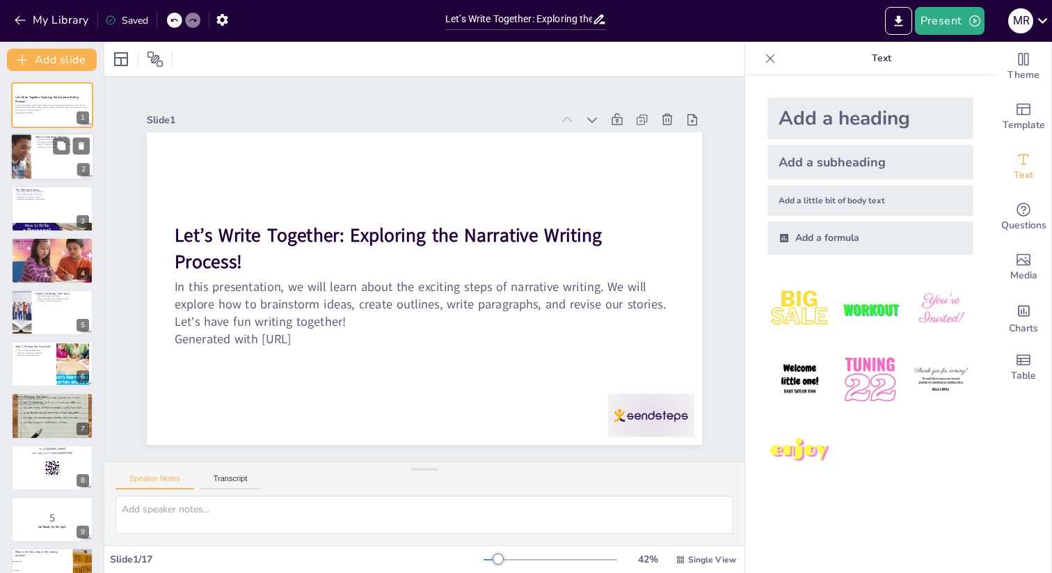
click at [51, 155] on div at bounding box center [52, 157] width 84 height 47
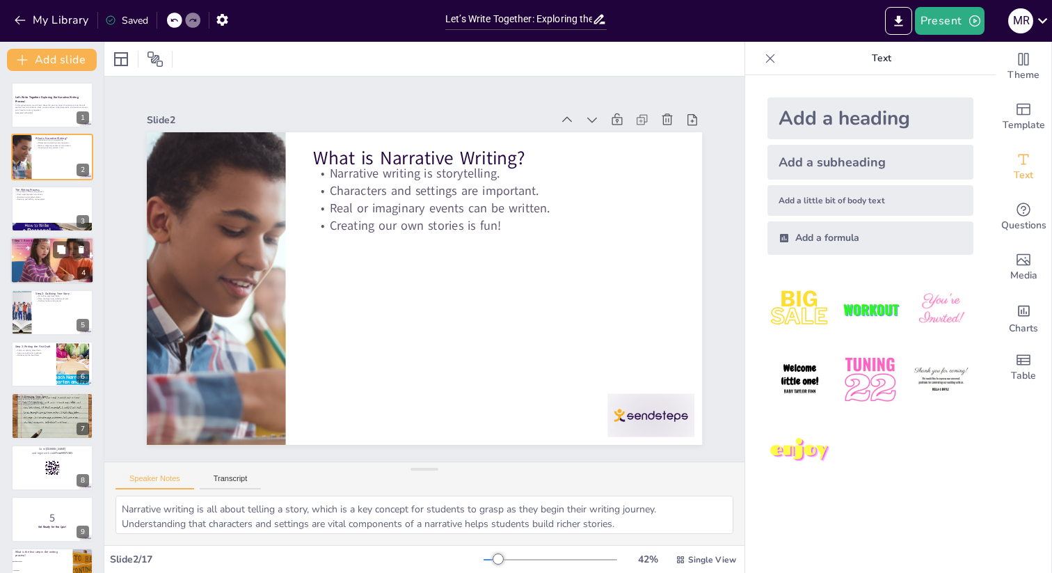
click at [34, 259] on div at bounding box center [53, 260] width 90 height 47
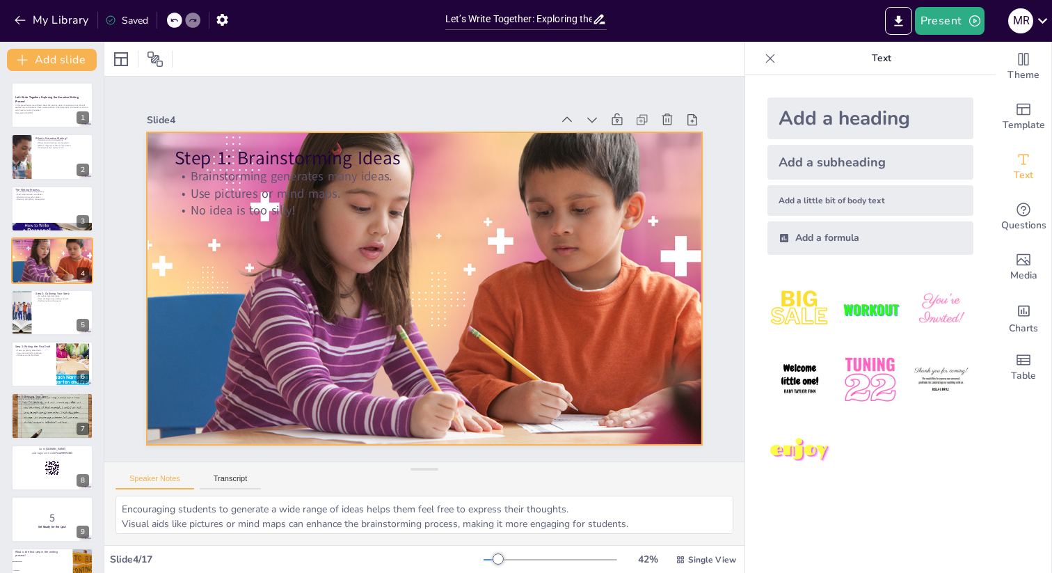
click at [287, 162] on div at bounding box center [443, 268] width 313 height 595
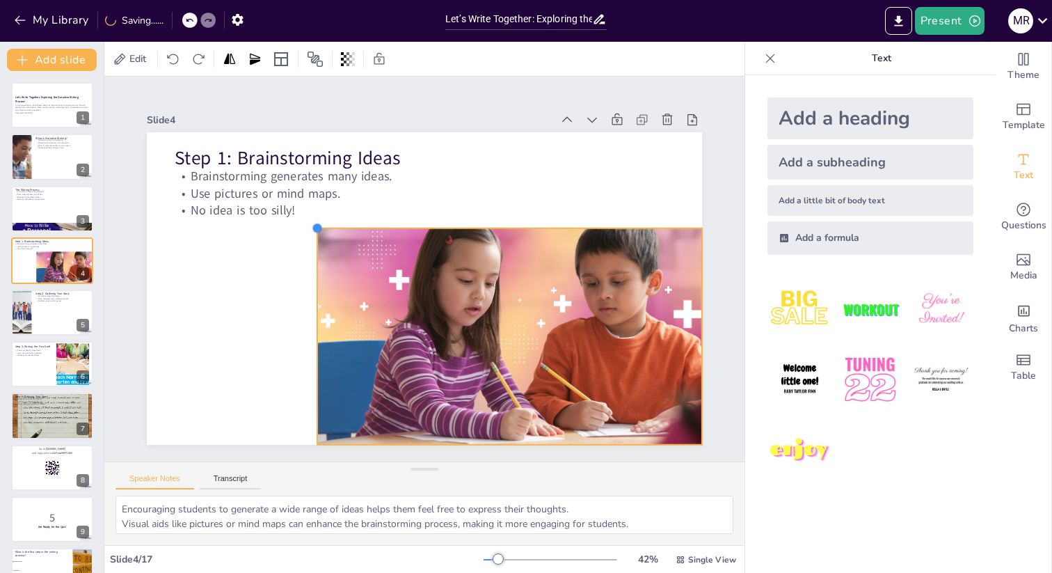
drag, startPoint x: 148, startPoint y: 131, endPoint x: 318, endPoint y: 286, distance: 230.1
click at [318, 286] on div "Step 1: Brainstorming Ideas Brainstorming generates many ideas. Use pictures or…" at bounding box center [424, 288] width 555 height 313
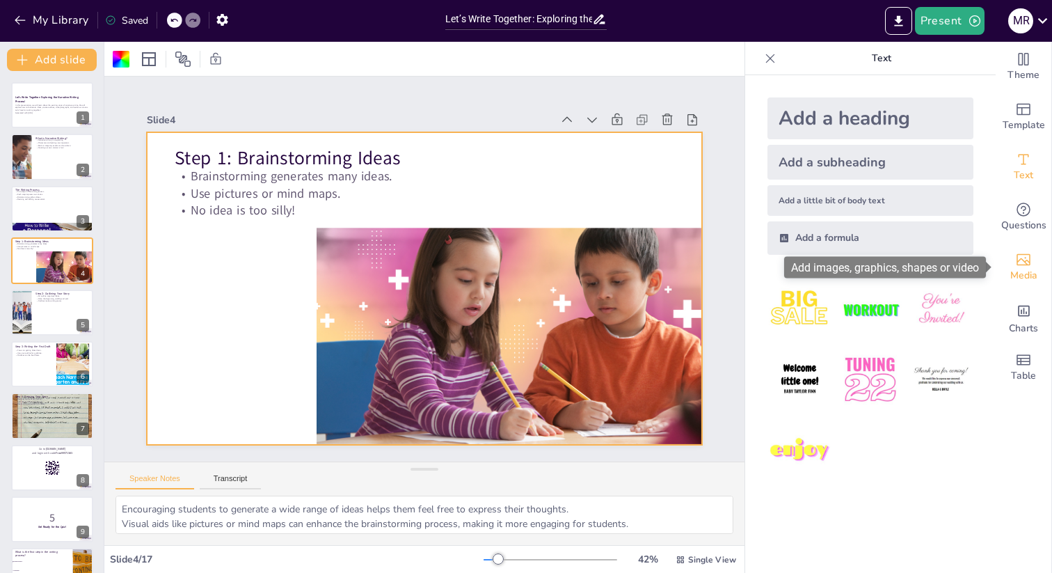
click at [1026, 266] on icon "Add images, graphics, shapes or video" at bounding box center [1023, 259] width 17 height 17
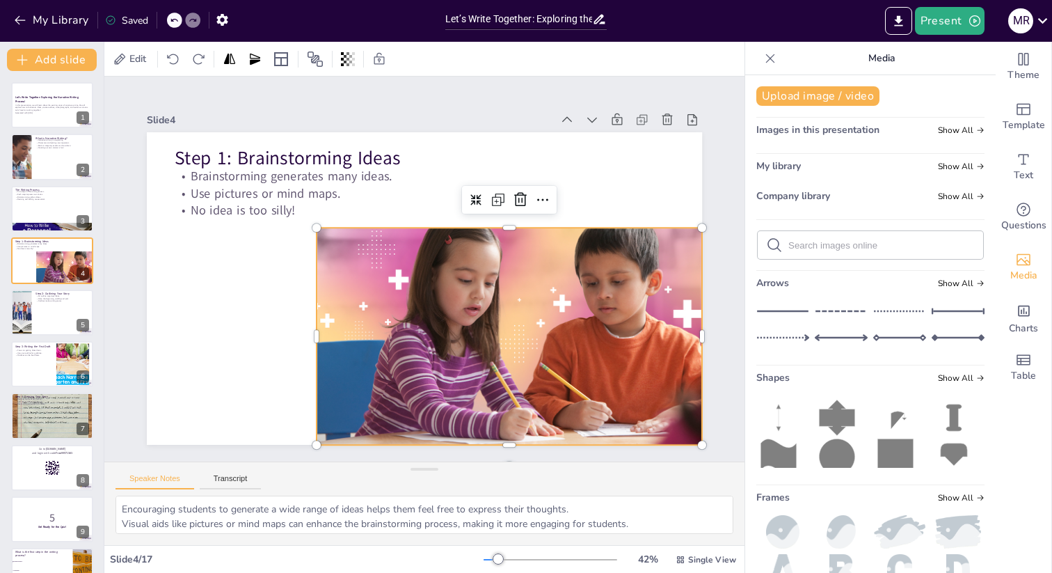
click at [603, 342] on div at bounding box center [385, 168] width 466 height 395
click at [1019, 122] on span "Template" at bounding box center [1024, 125] width 42 height 15
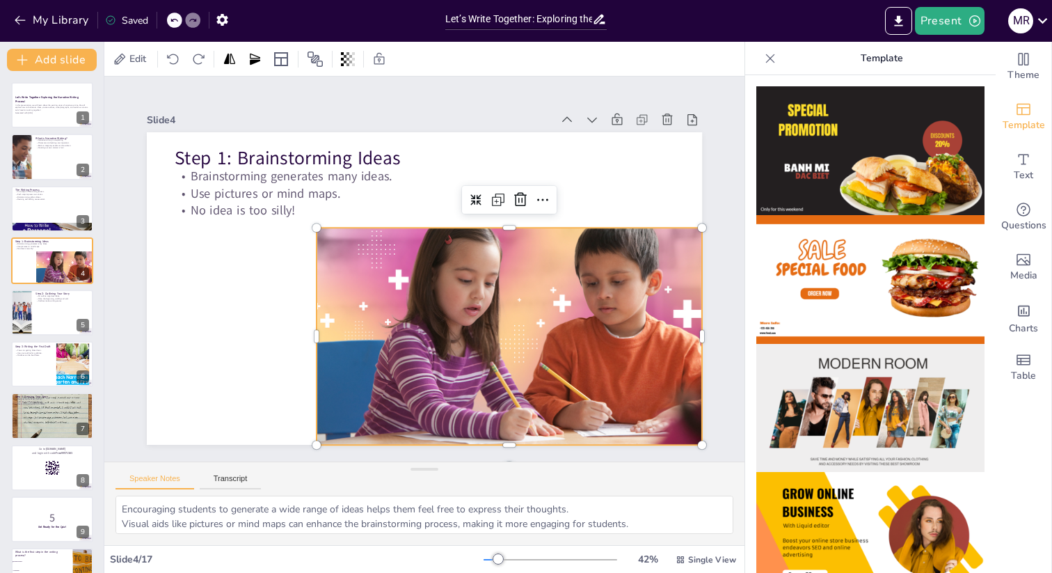
click at [912, 164] on img at bounding box center [871, 150] width 228 height 129
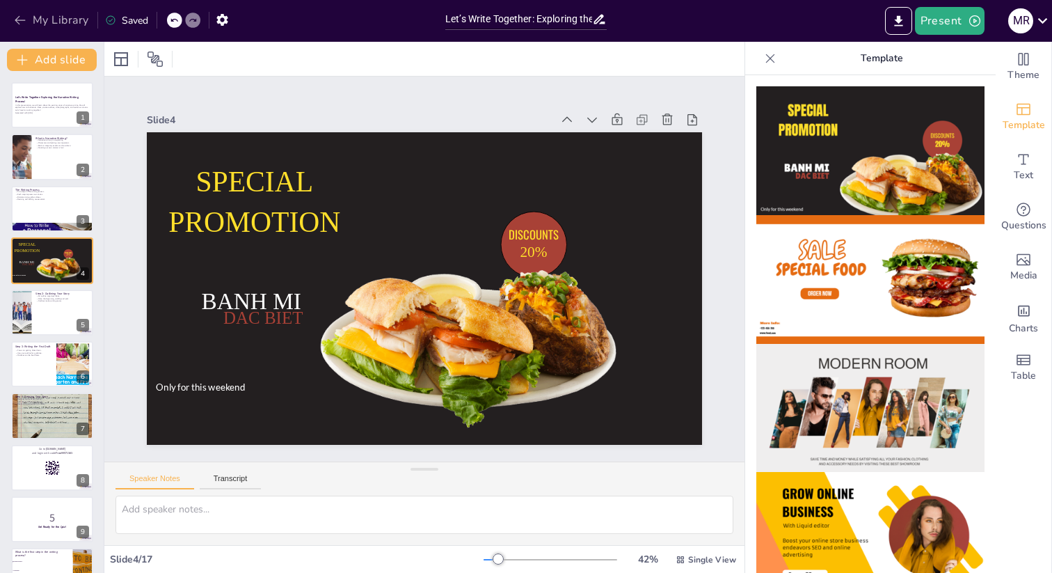
click at [19, 17] on icon "button" at bounding box center [20, 20] width 14 height 14
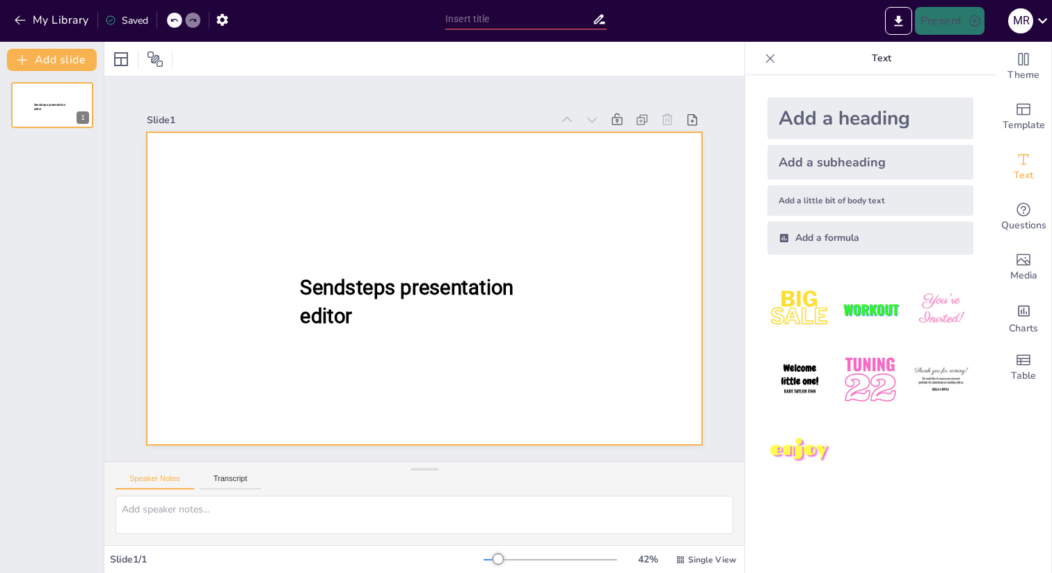
type input "Let’s Write Together: Exploring the Narrative Writing Process!"
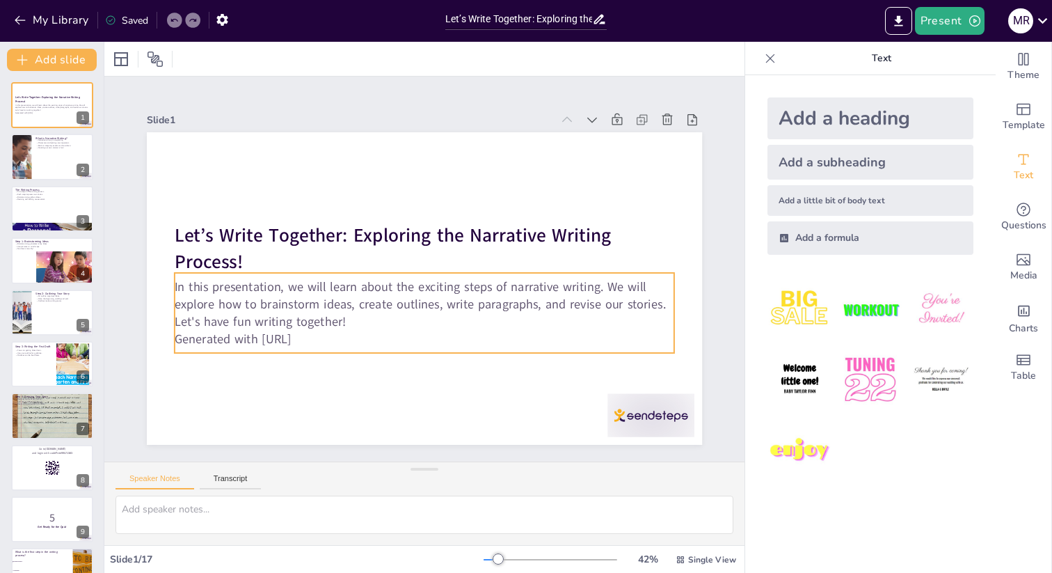
checkbox input "true"
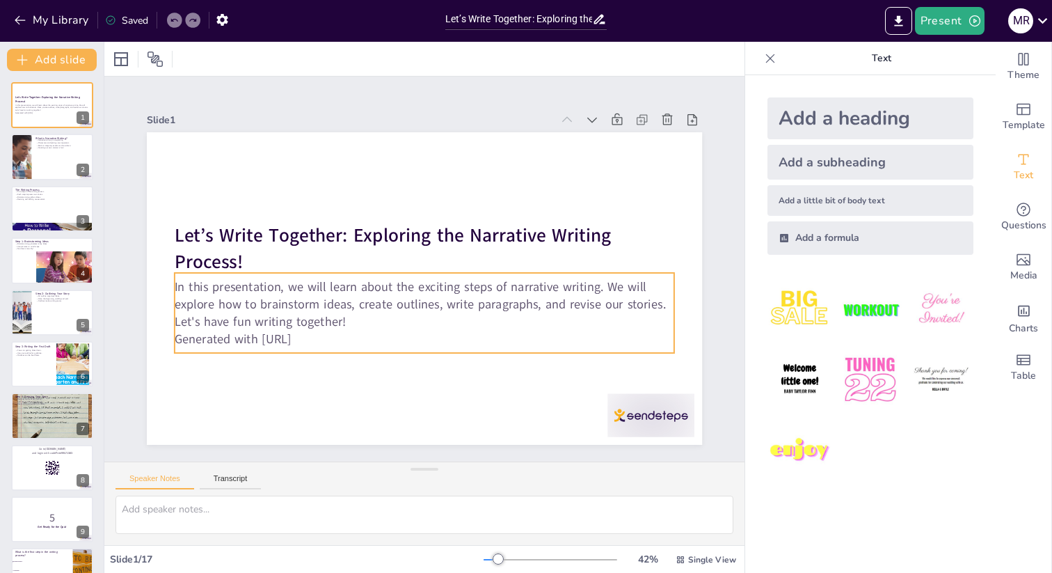
checkbox input "true"
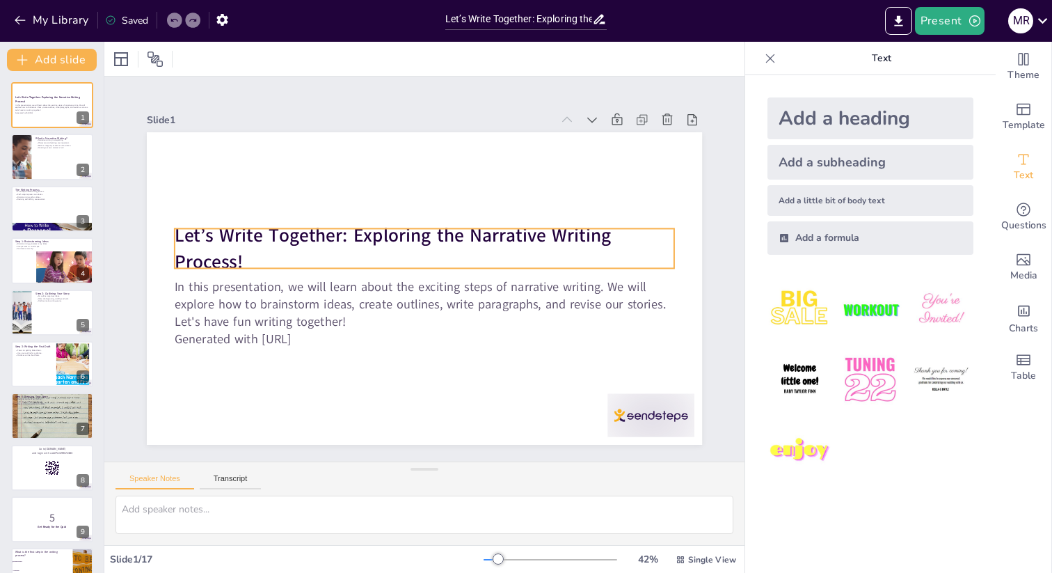
checkbox input "true"
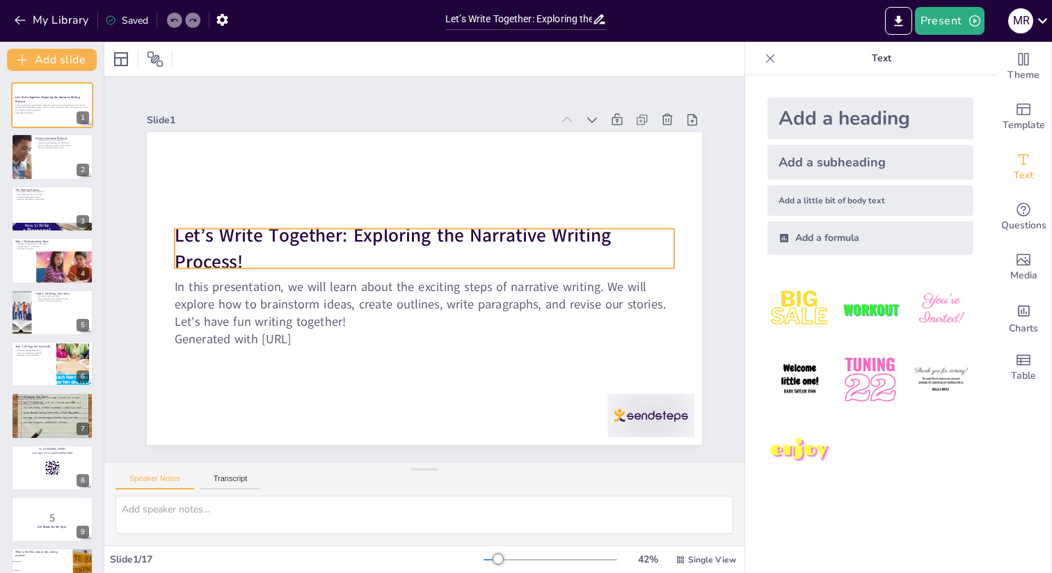
checkbox input "true"
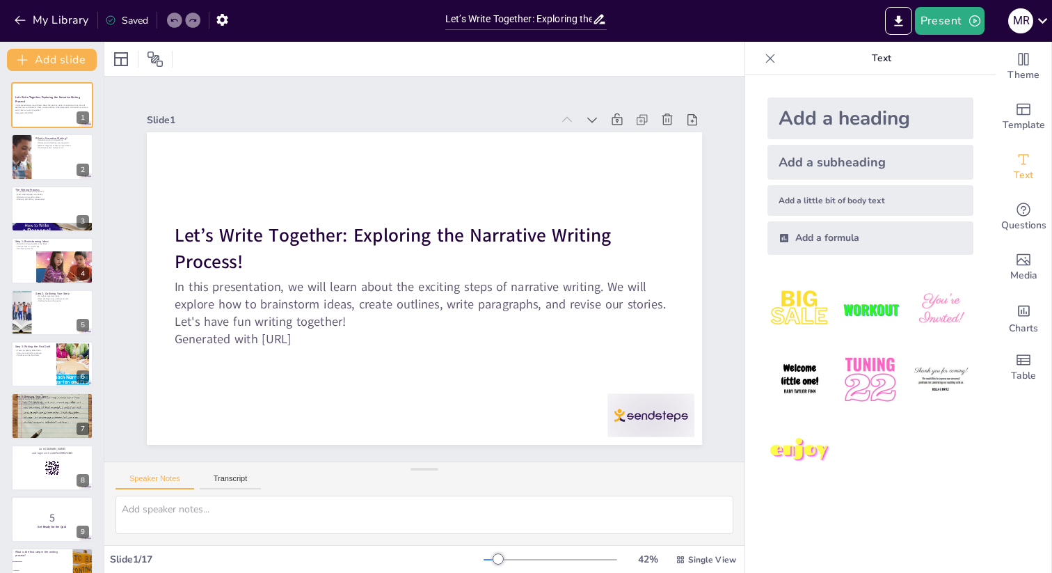
checkbox input "true"
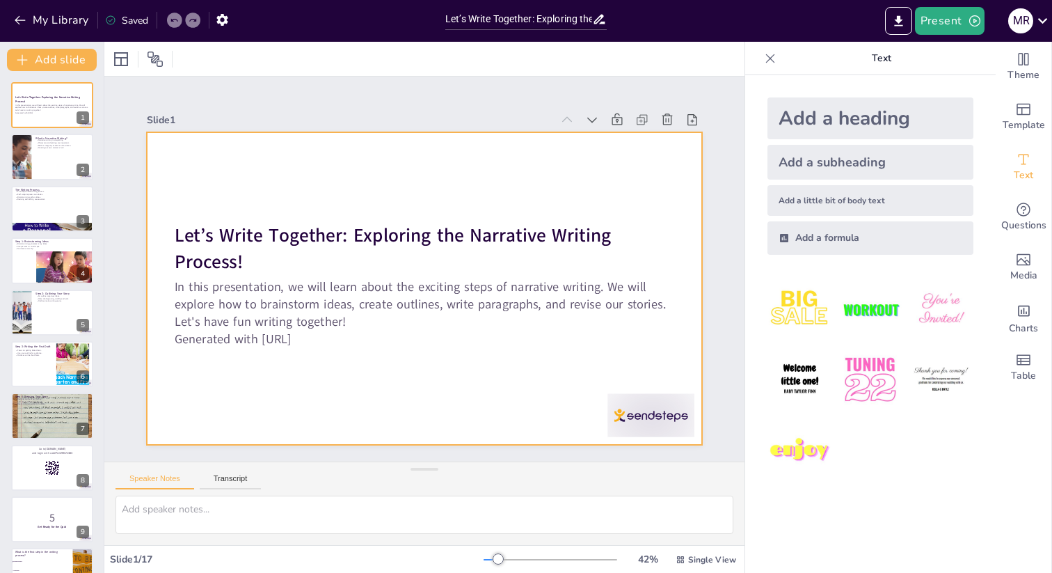
checkbox input "true"
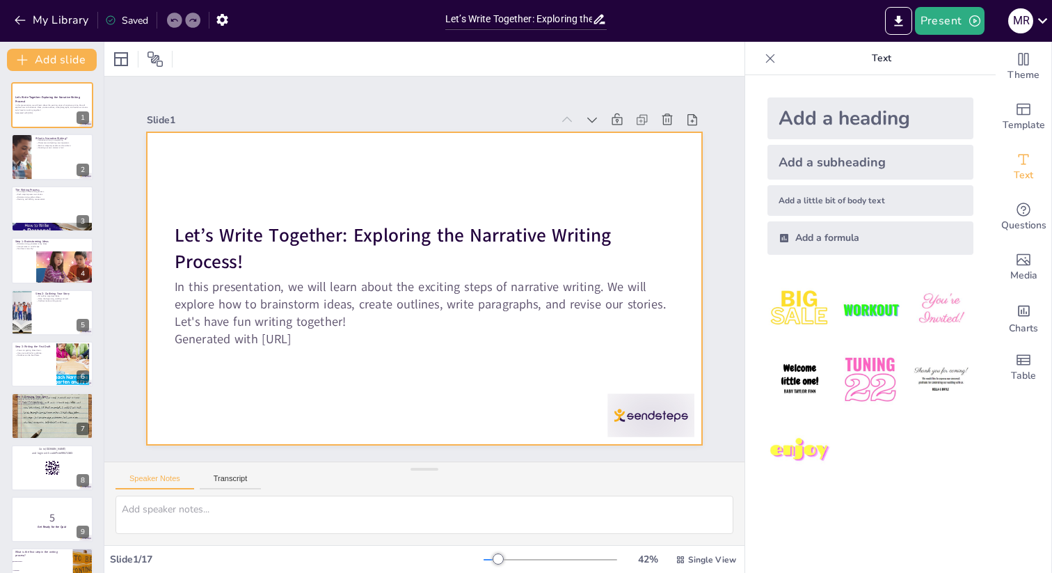
checkbox input "true"
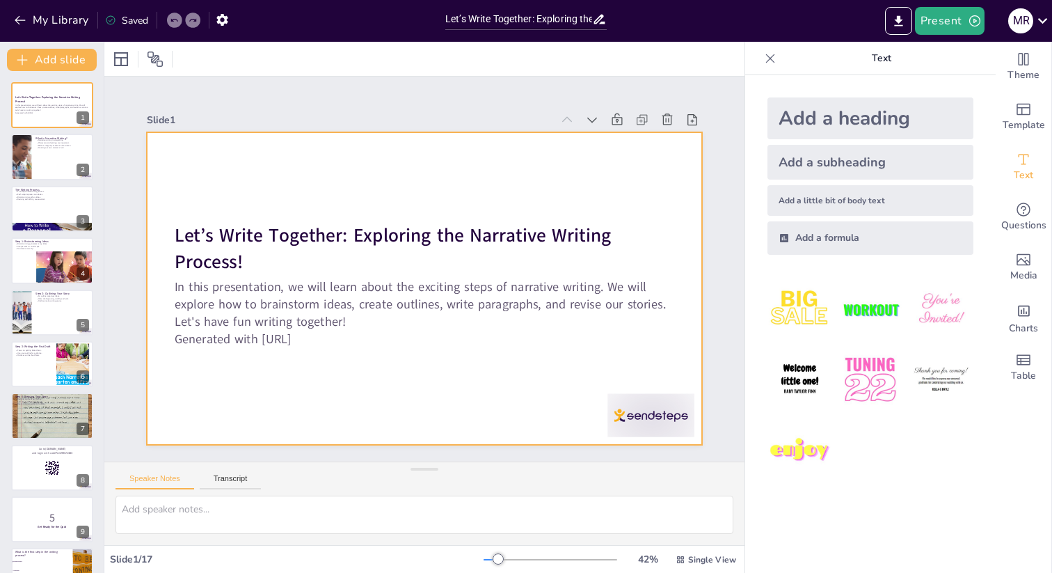
checkbox input "true"
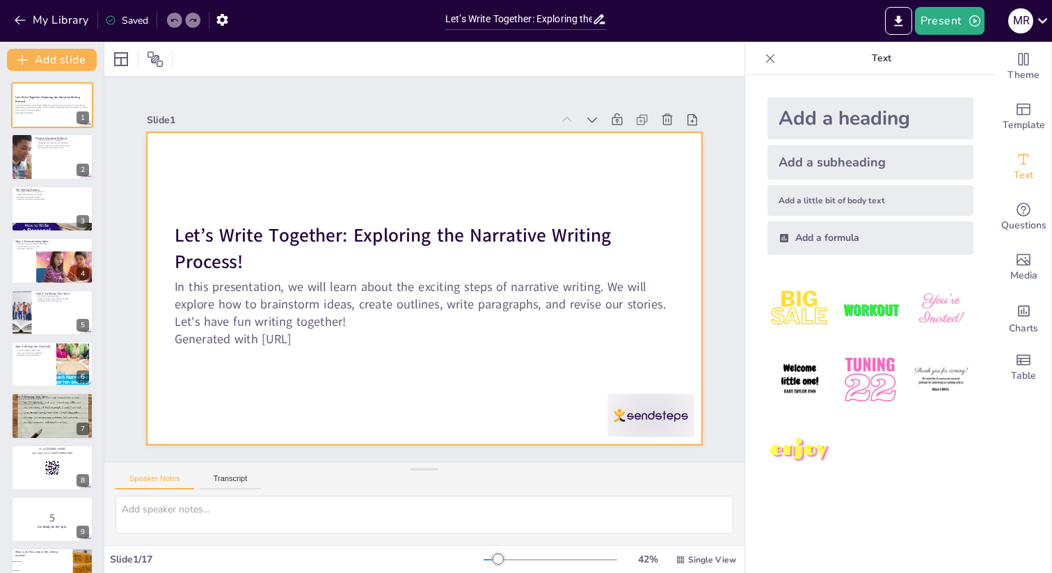
checkbox input "true"
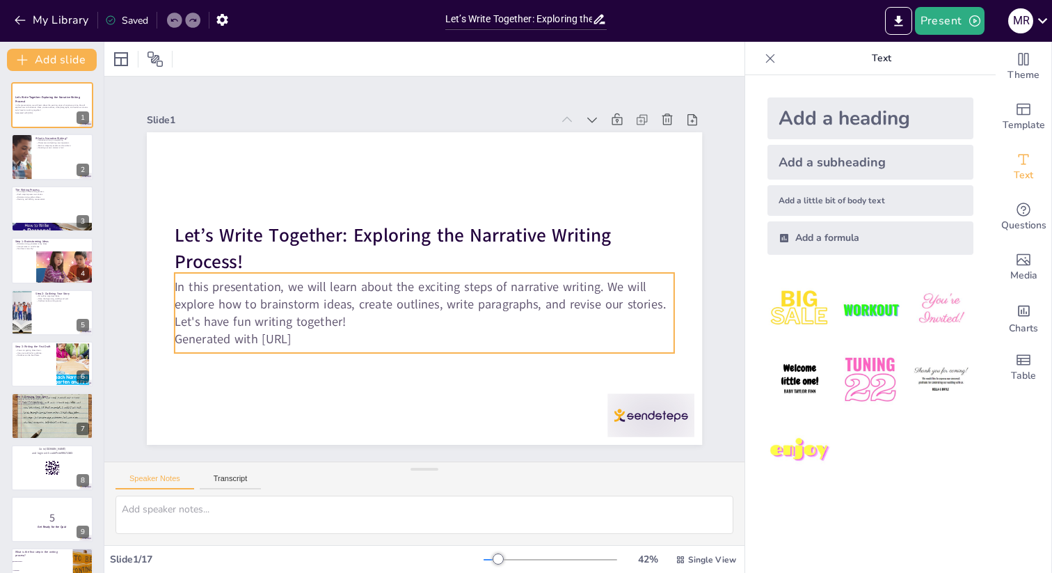
checkbox input "true"
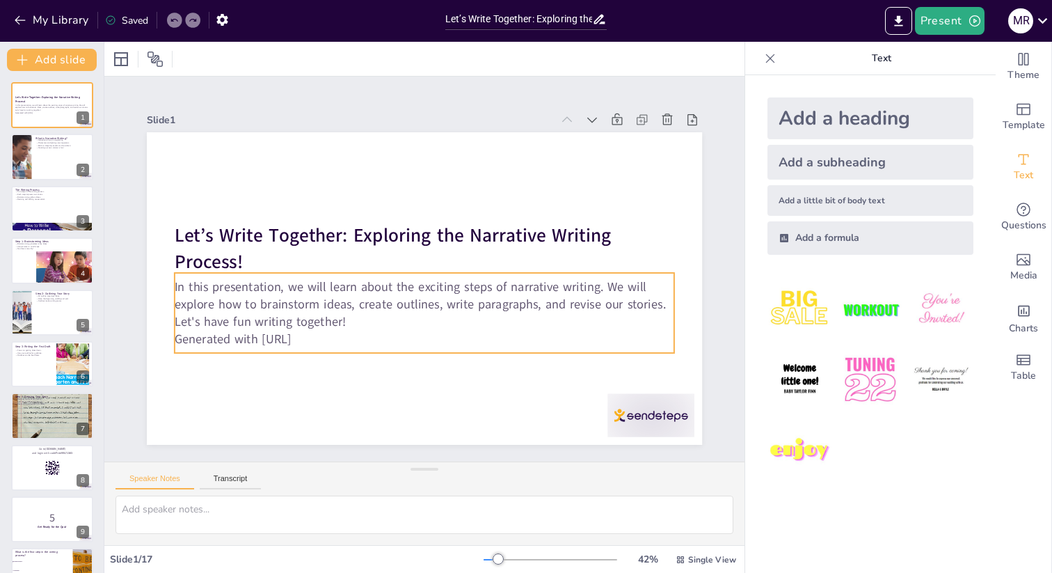
checkbox input "true"
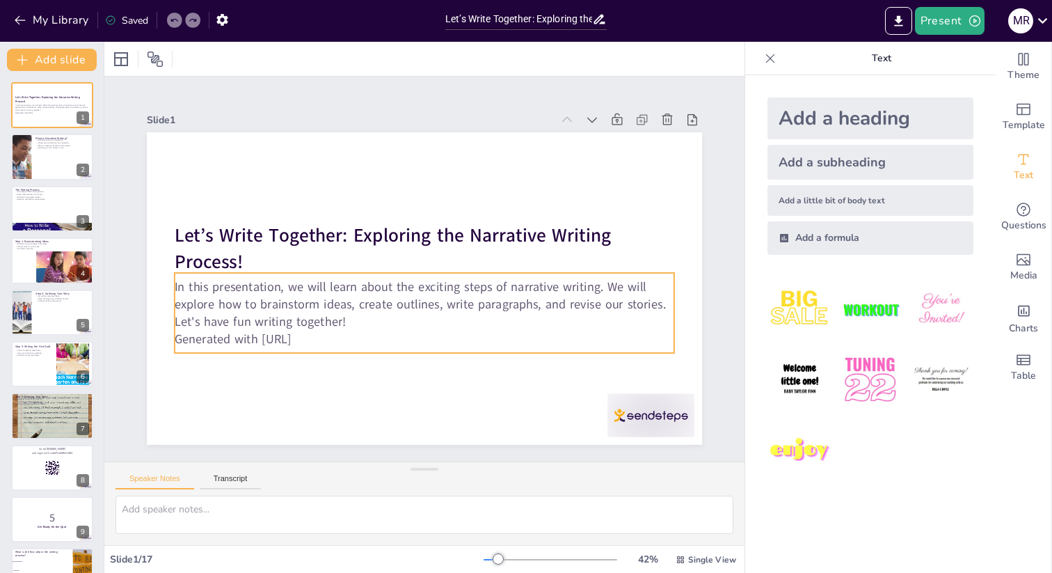
checkbox input "true"
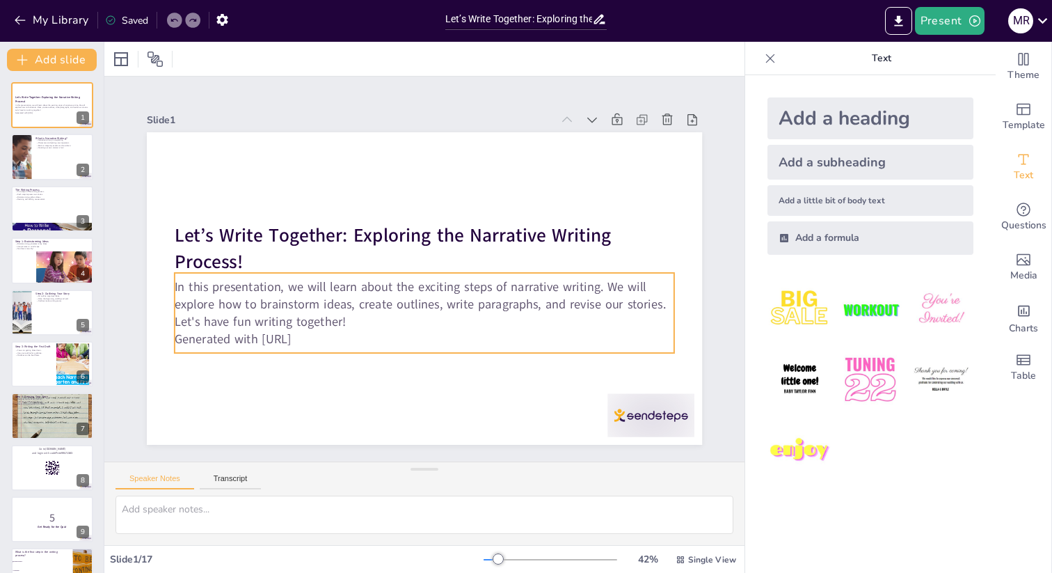
checkbox input "true"
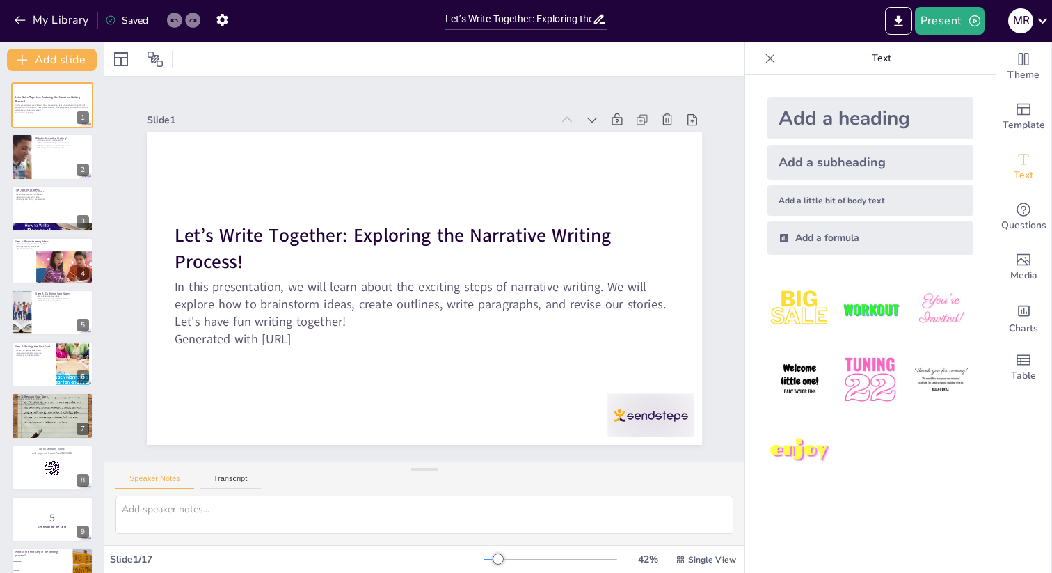
checkbox input "true"
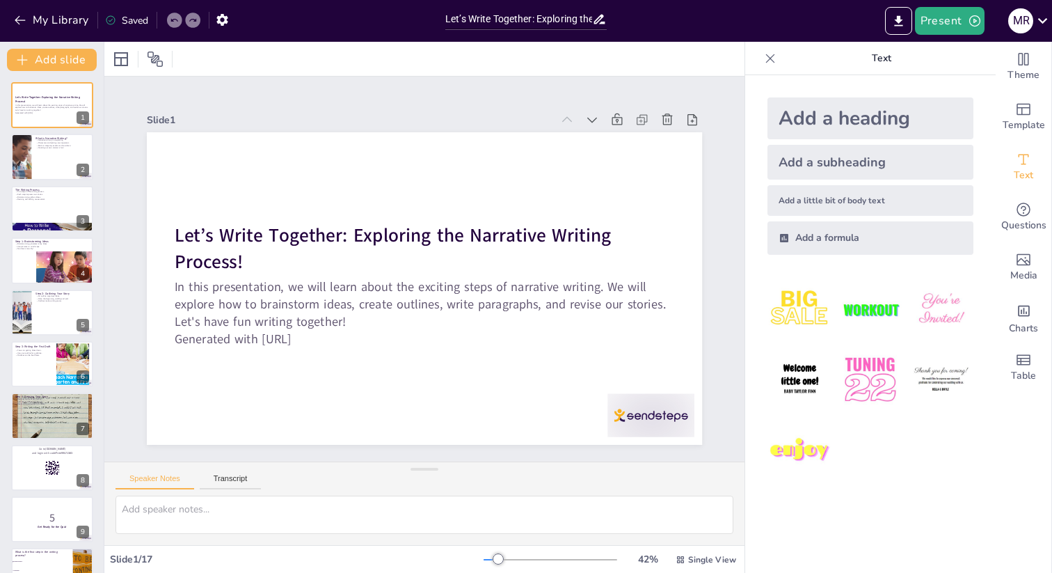
checkbox input "true"
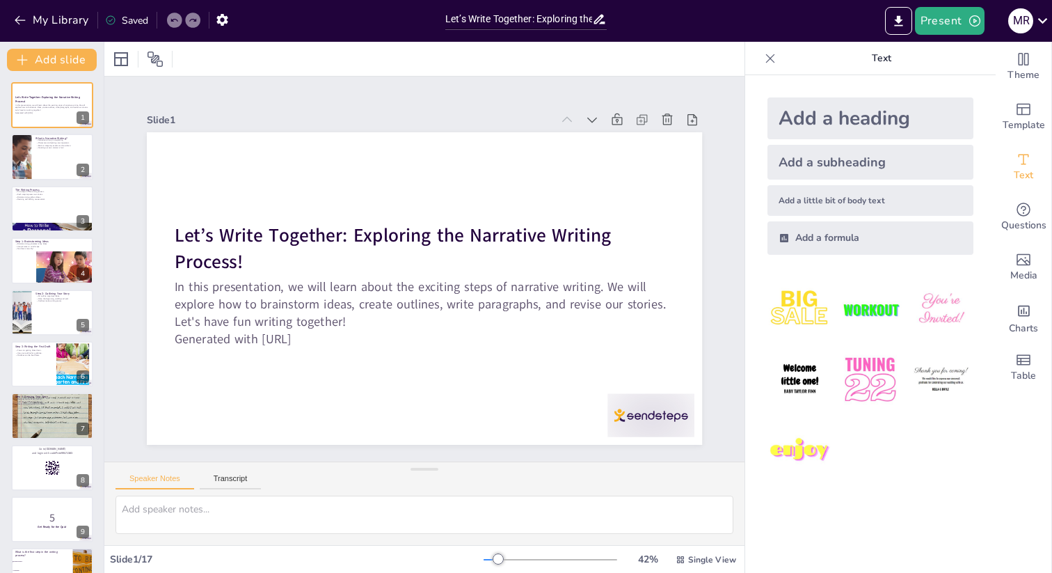
checkbox input "true"
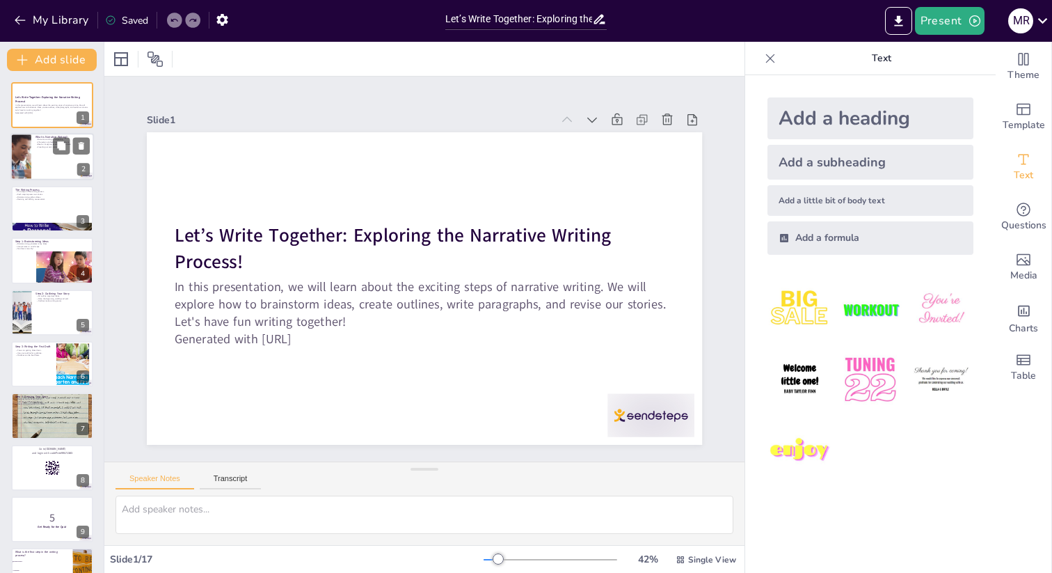
checkbox input "true"
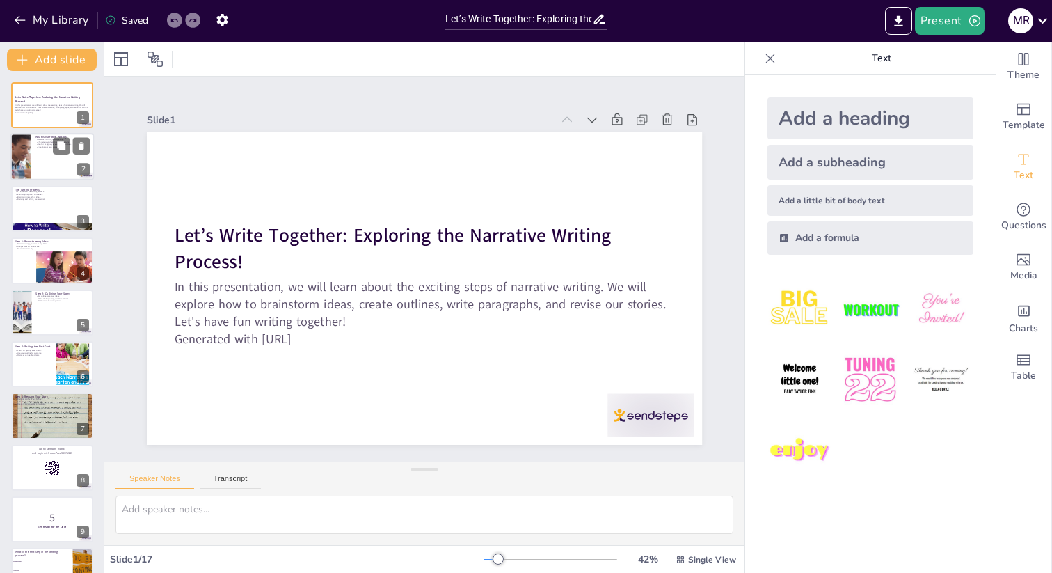
checkbox input "true"
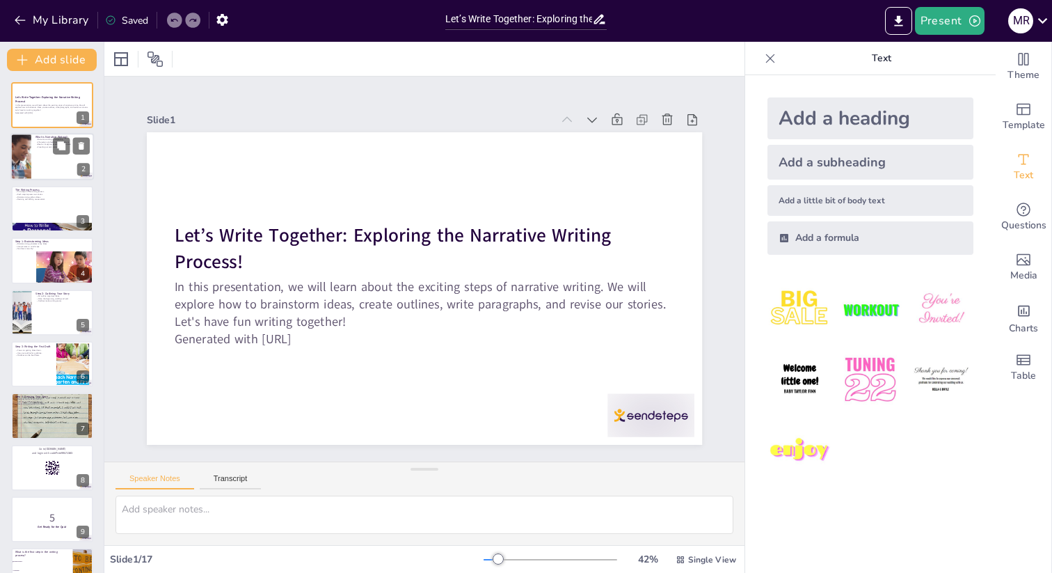
checkbox input "true"
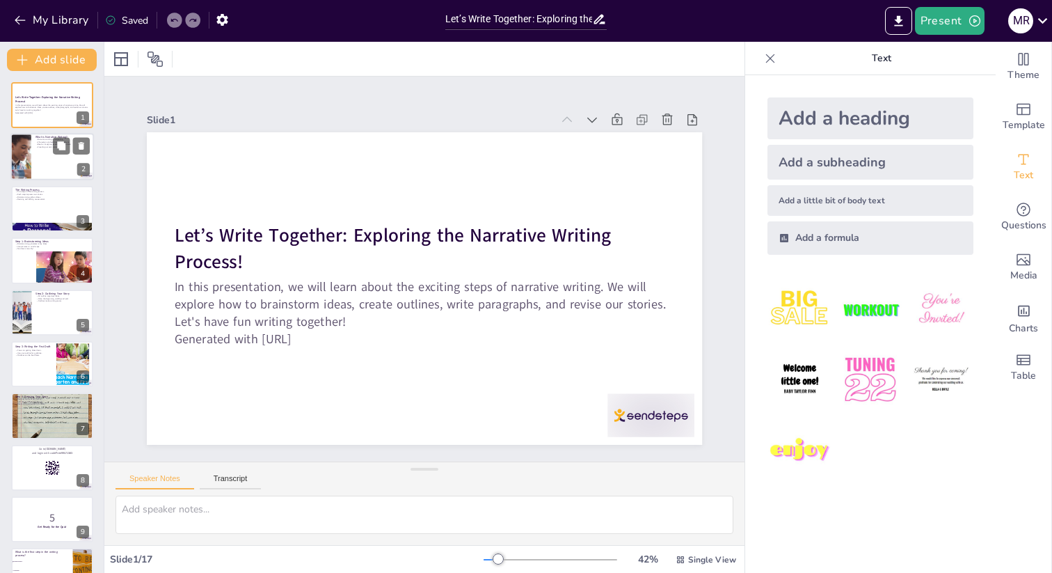
click at [31, 159] on div at bounding box center [21, 157] width 90 height 47
checkbox input "true"
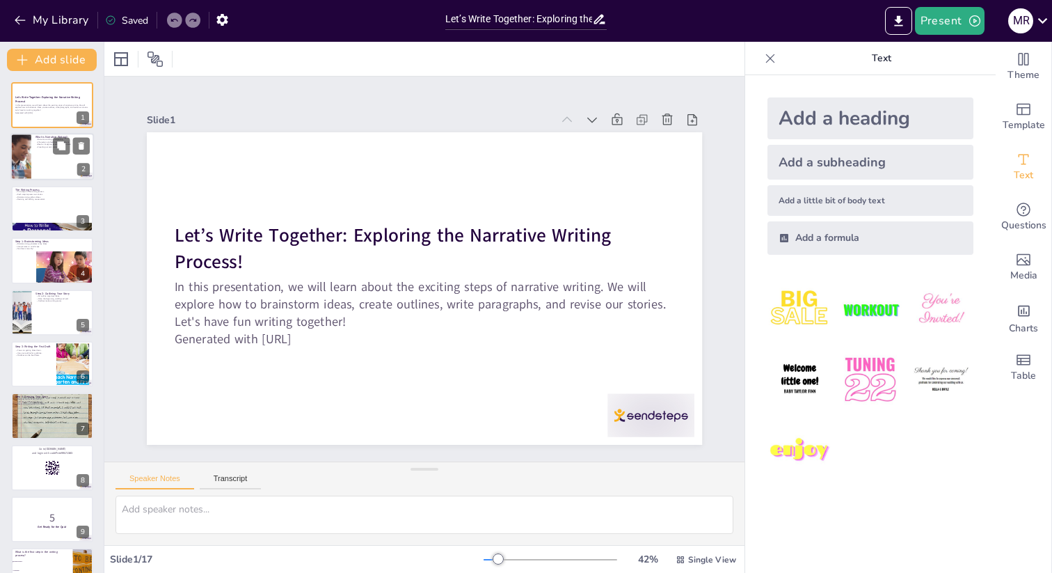
checkbox input "true"
type textarea "Narrative writing is all about telling a story, which is a key concept for stud…"
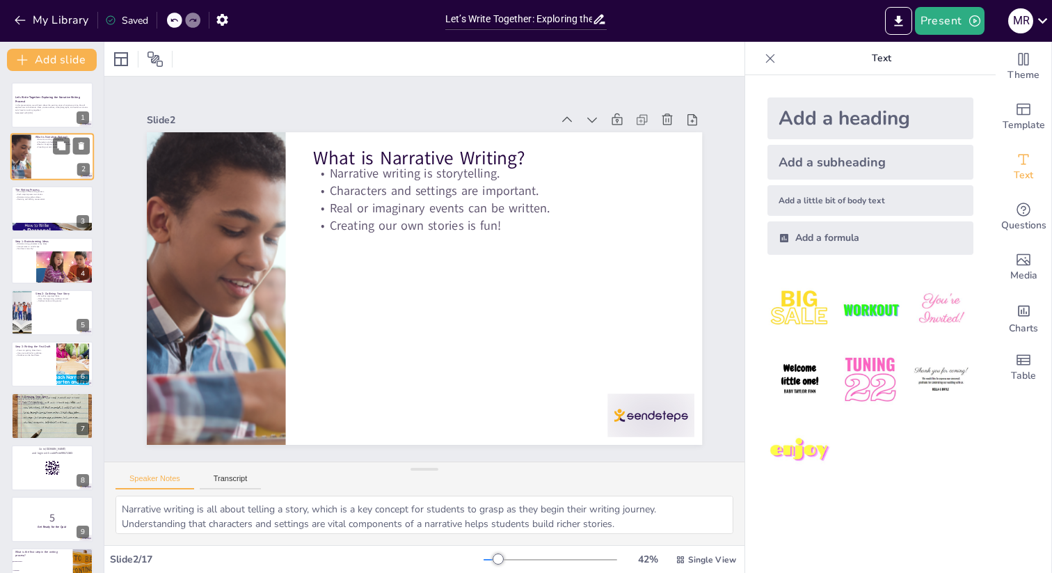
checkbox input "true"
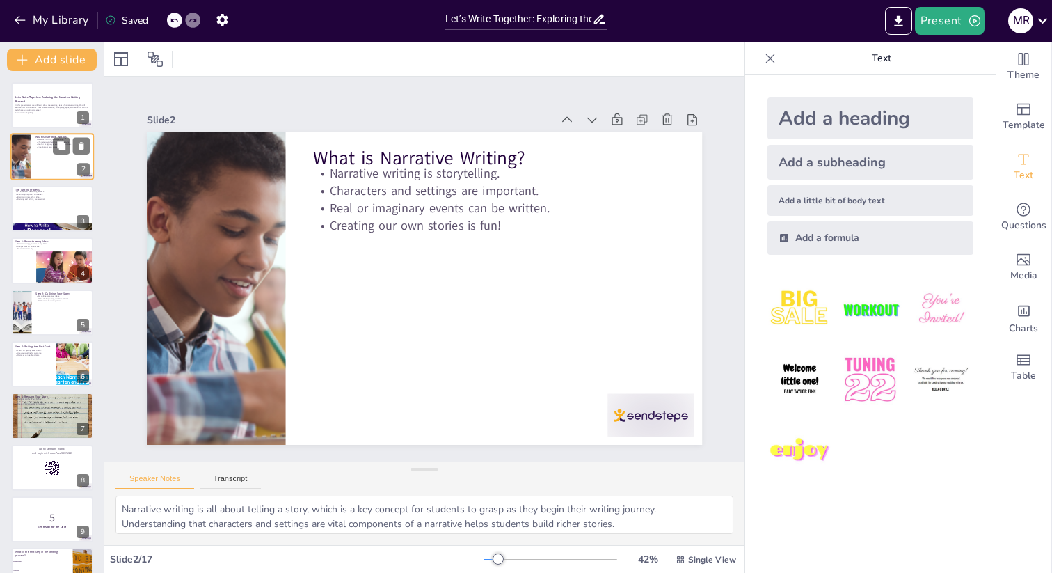
type textarea "Understanding the five steps of the writing process is fundamental for students…"
checkbox input "true"
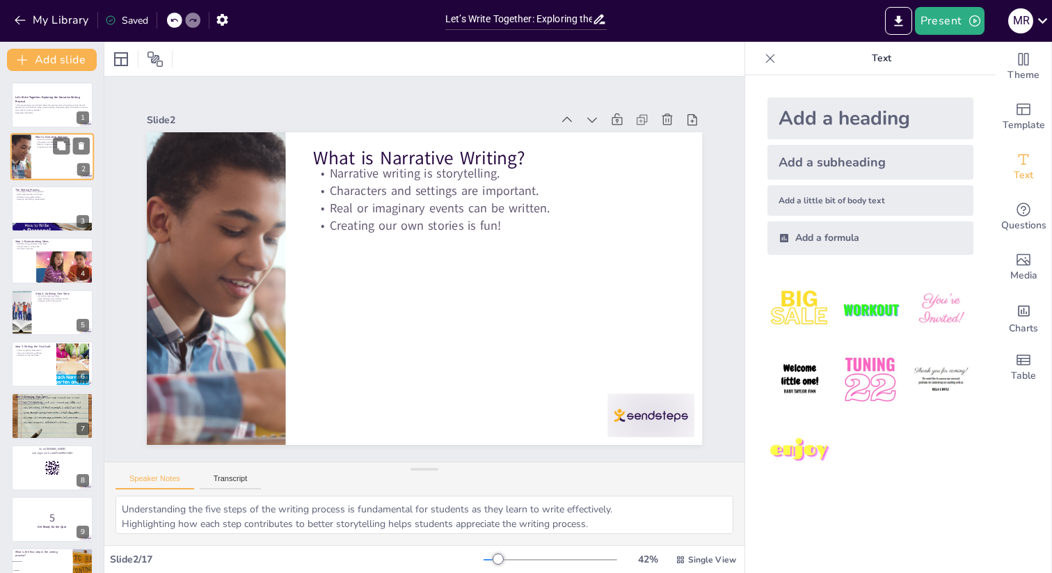
checkbox input "true"
type textarea "Encouraging students to generate a wide range of ideas helps them feel free to …"
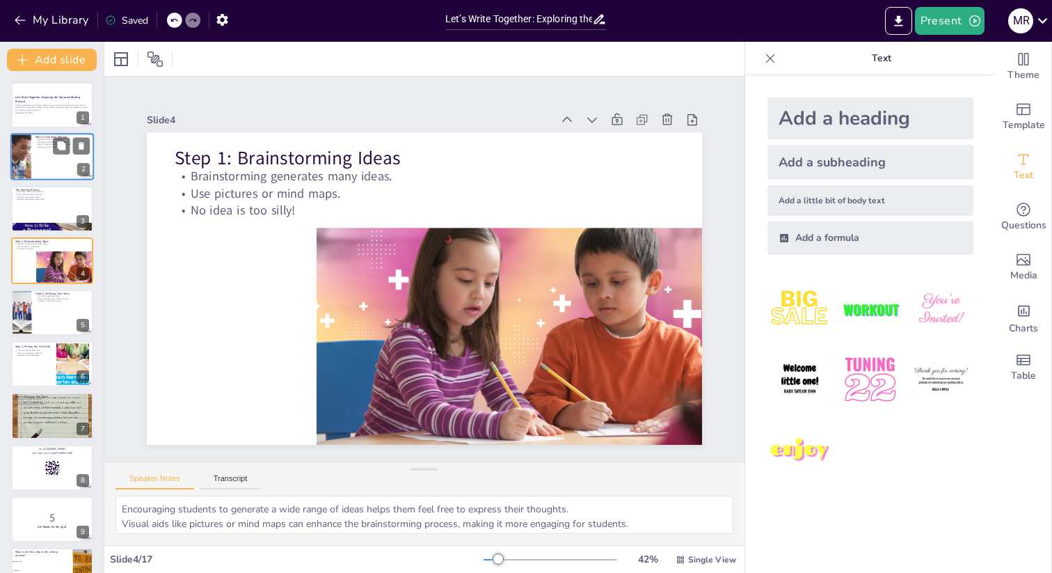
checkbox input "true"
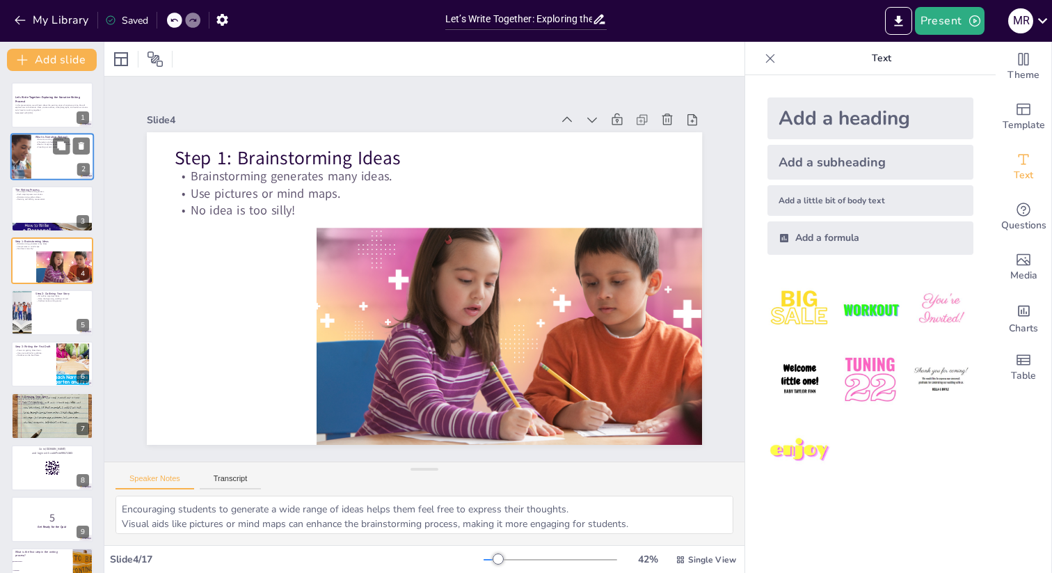
type textarea "Teaching students to outline their stories helps them structure their thoughts …"
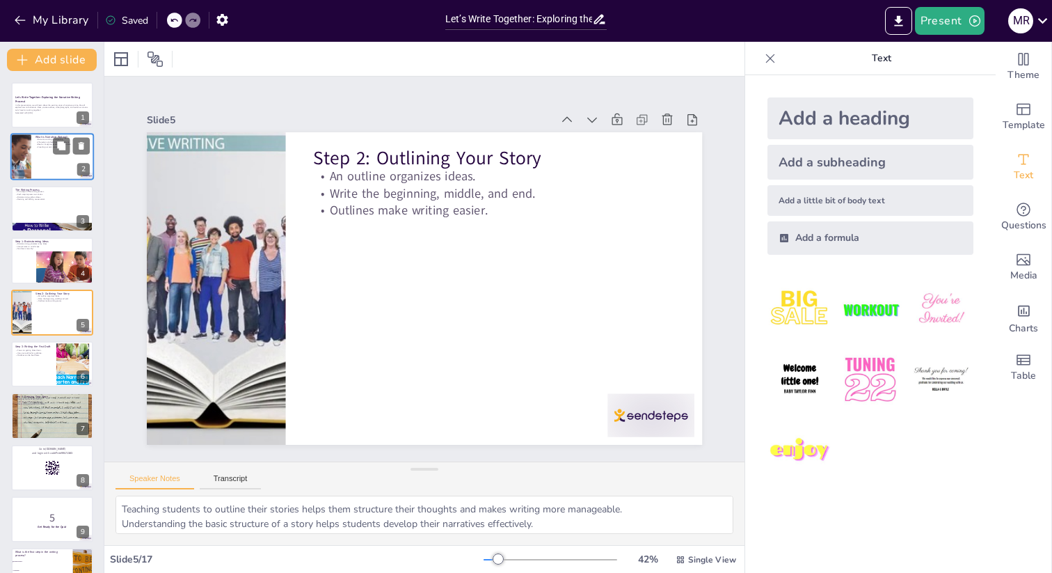
checkbox input "true"
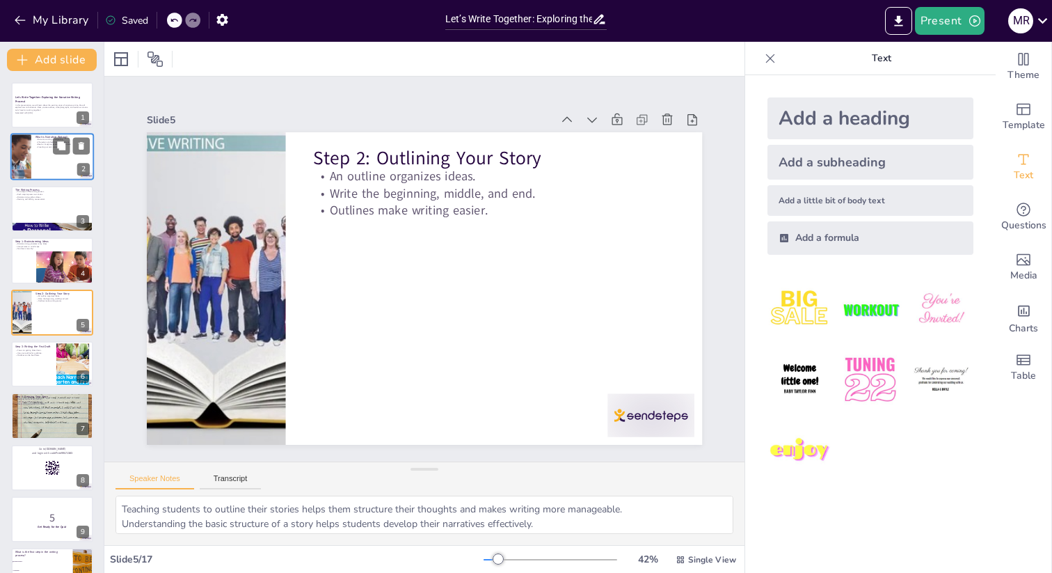
type textarea "Encouraging students to express their ideas without fear of making mistakes is …"
checkbox input "true"
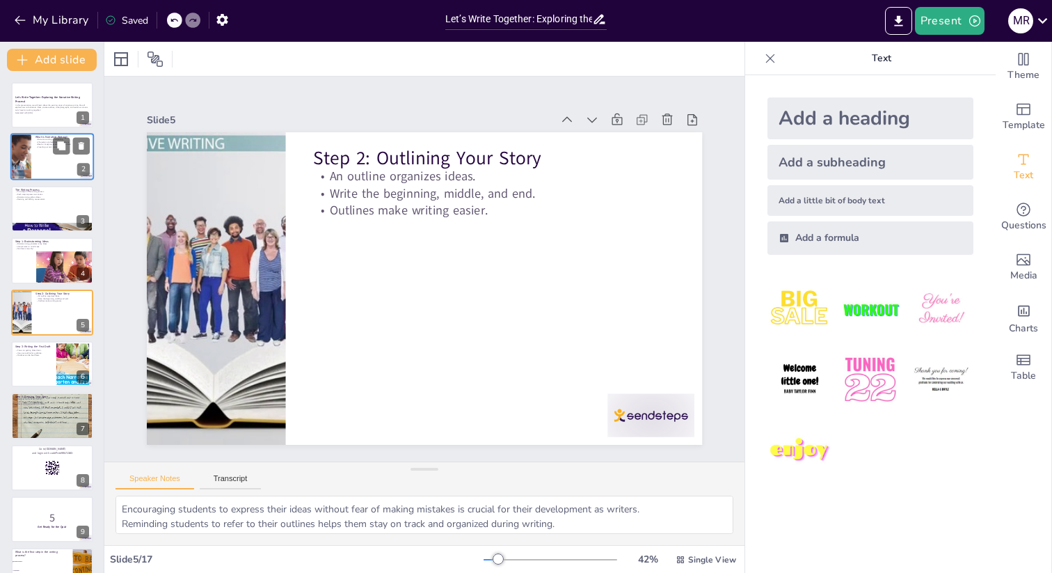
checkbox input "true"
type textarea "Highlighting the importance of revising helps students understand that writing …"
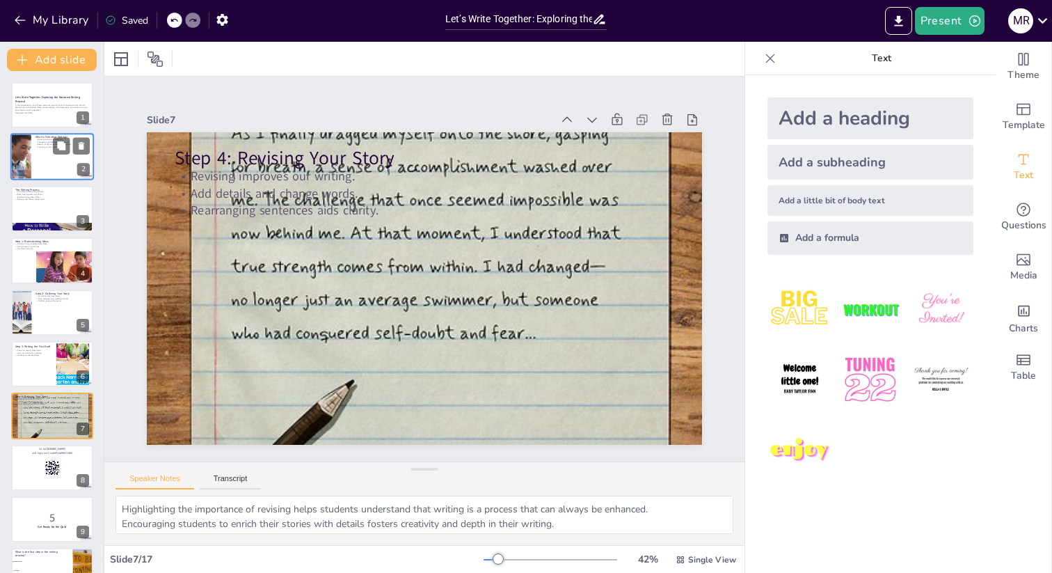
checkbox input "true"
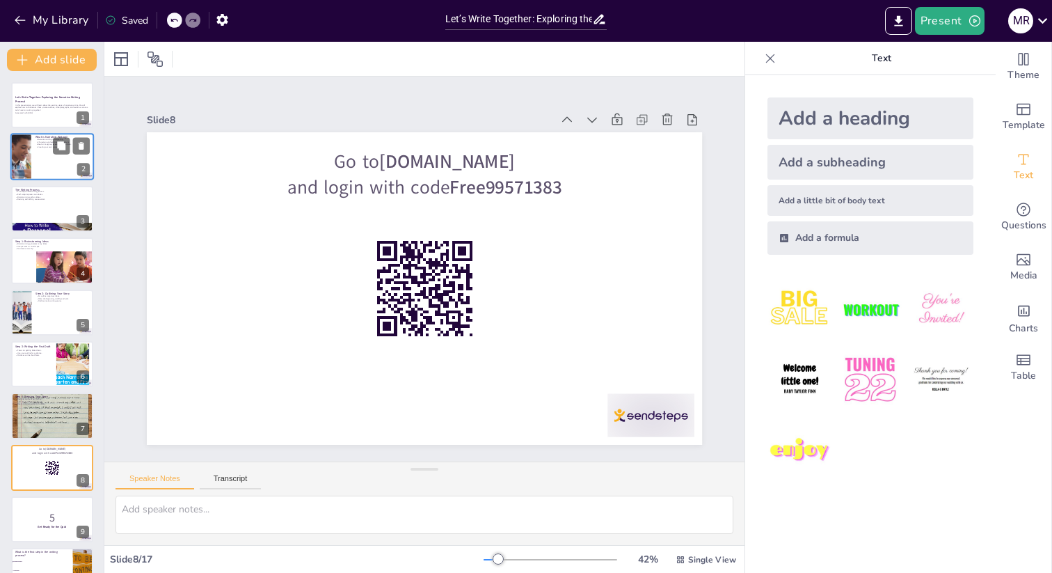
checkbox input "true"
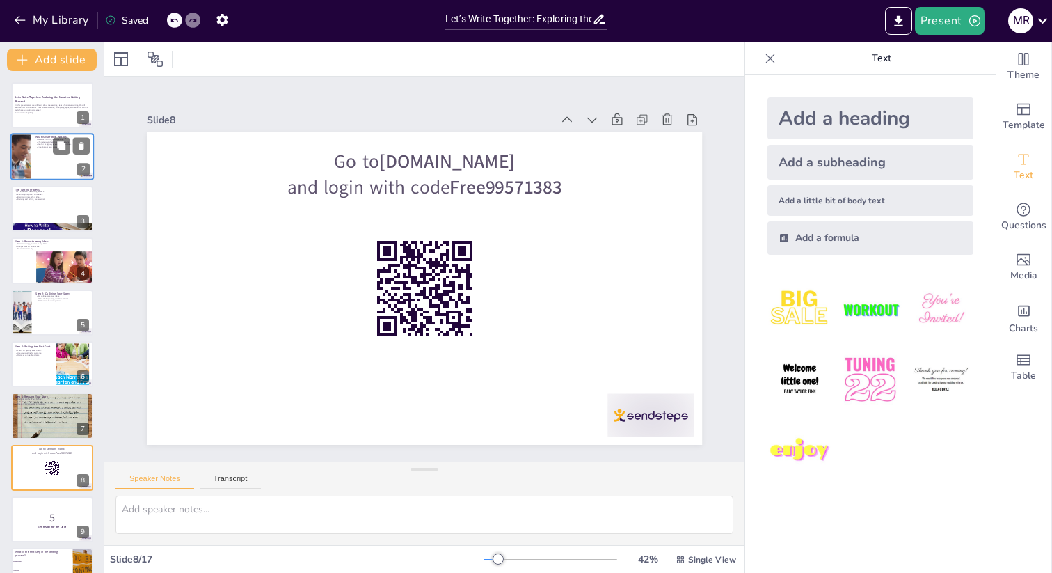
checkbox input "true"
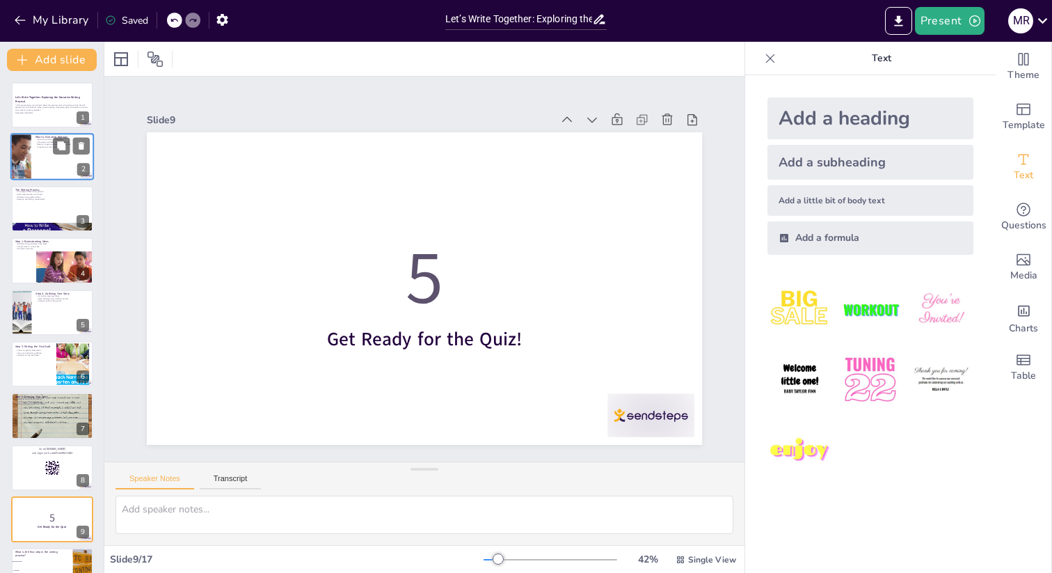
checkbox input "true"
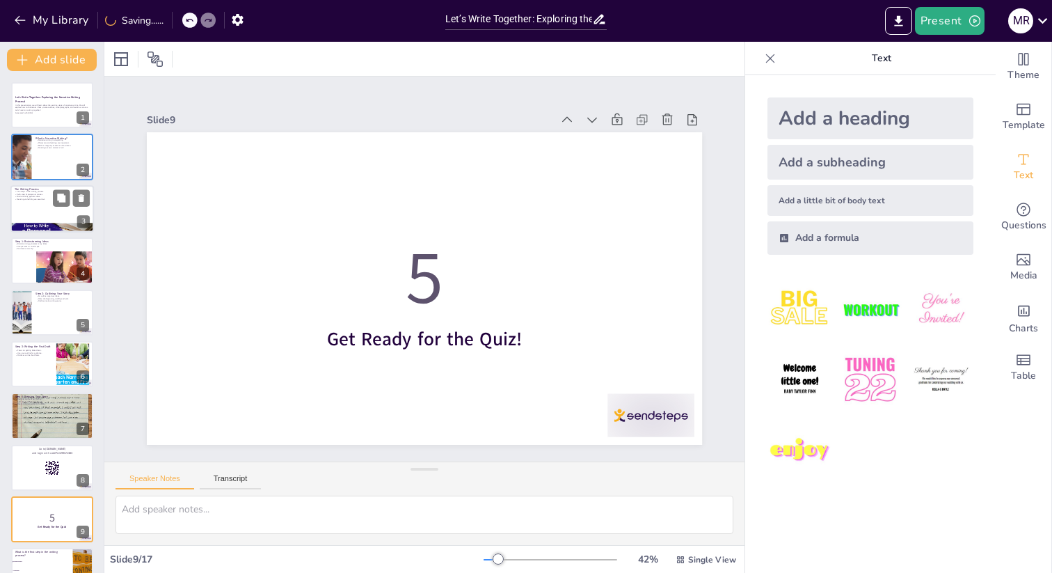
checkbox input "true"
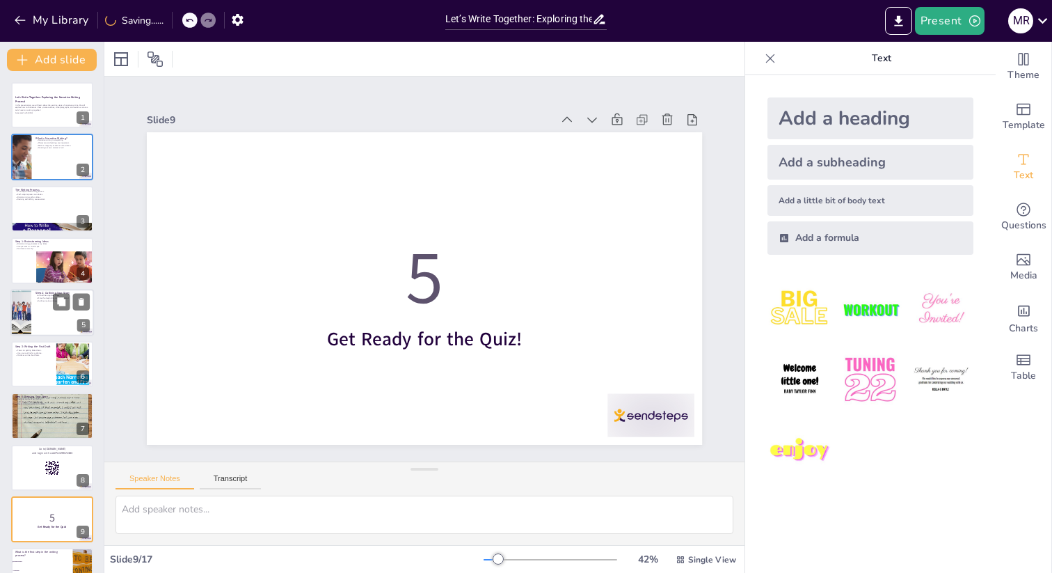
checkbox input "true"
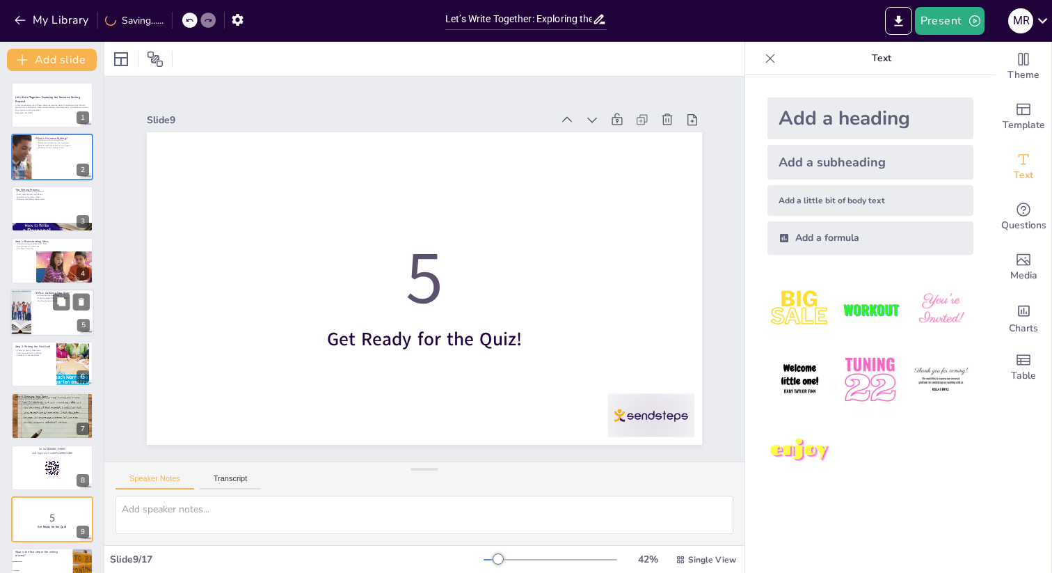
checkbox input "true"
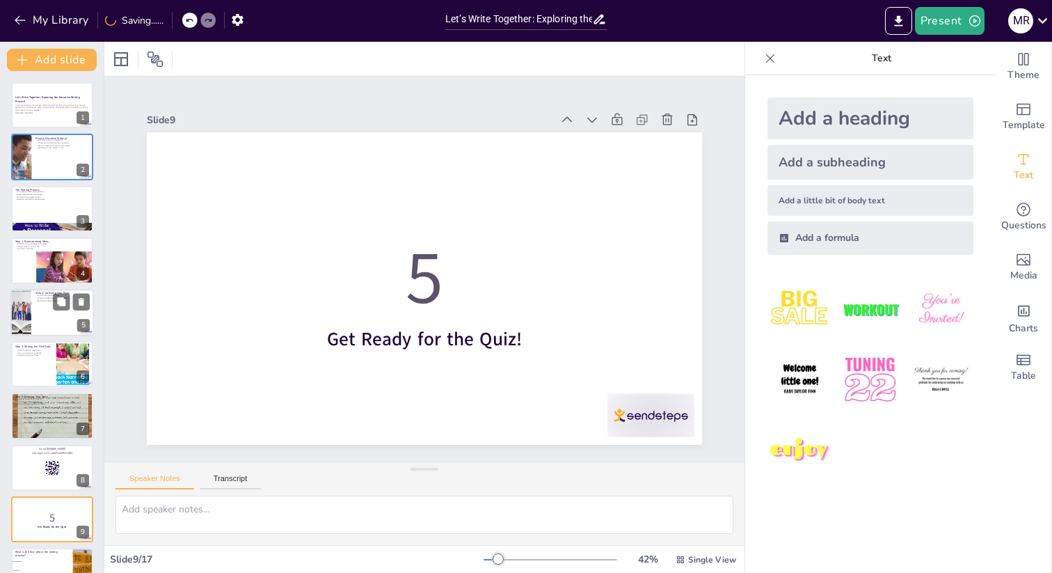
checkbox input "true"
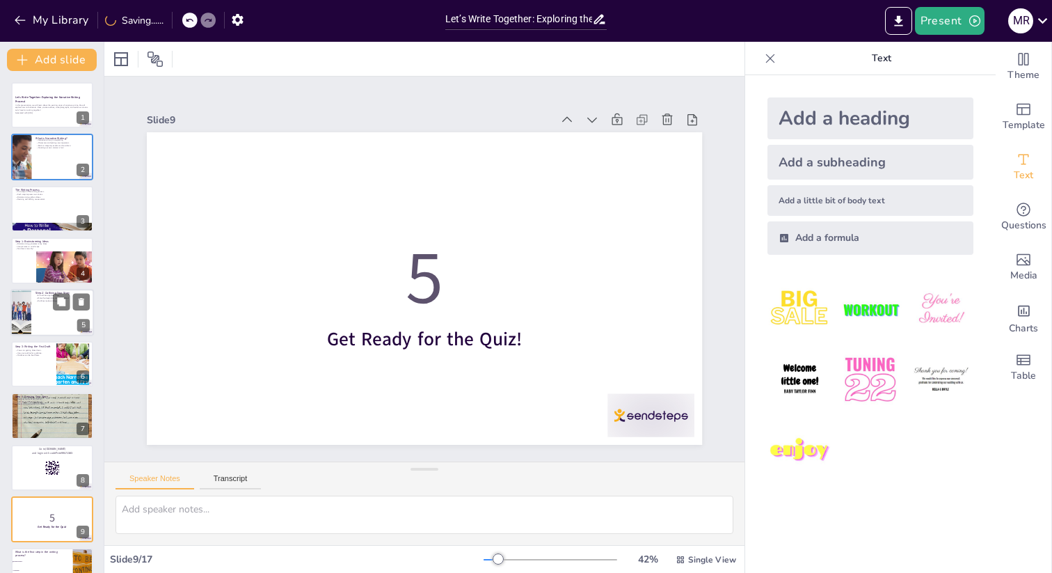
checkbox input "true"
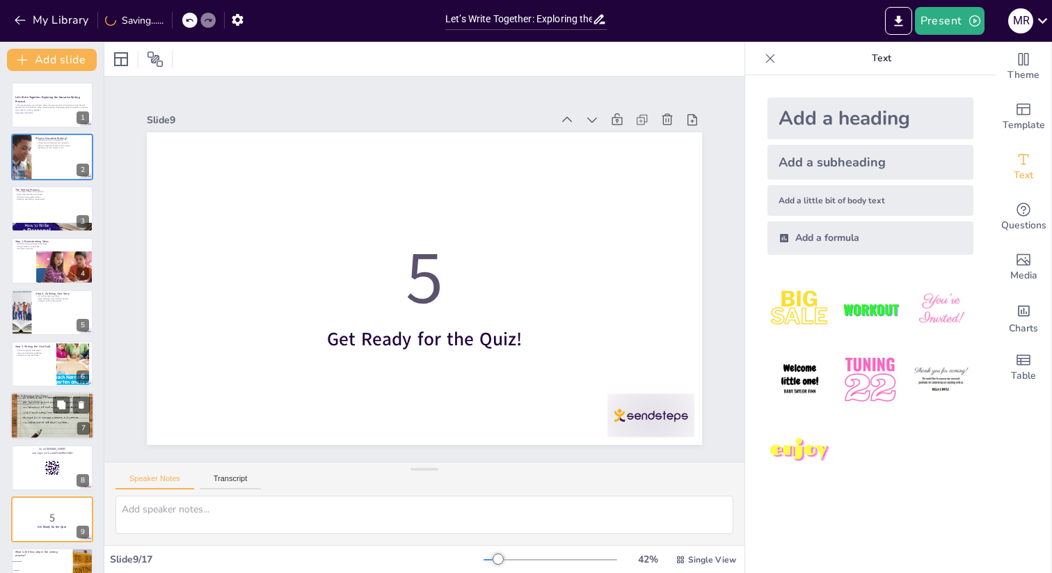
checkbox input "true"
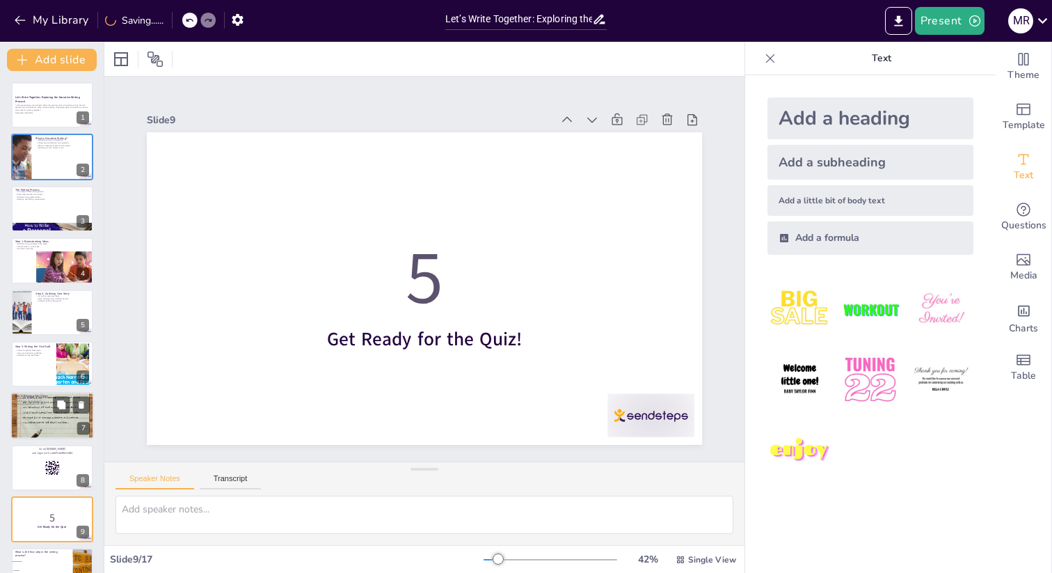
checkbox input "true"
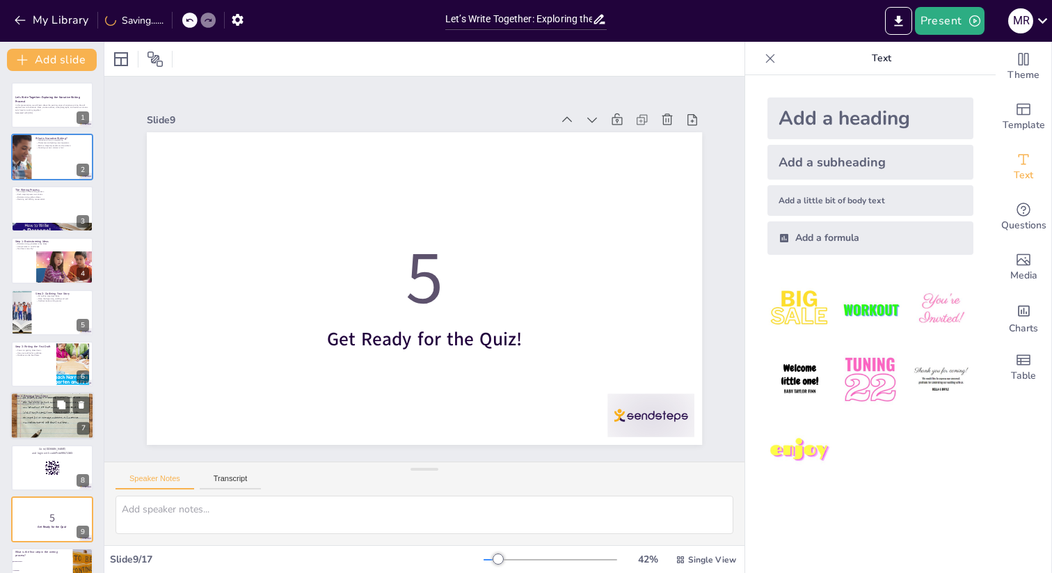
checkbox input "true"
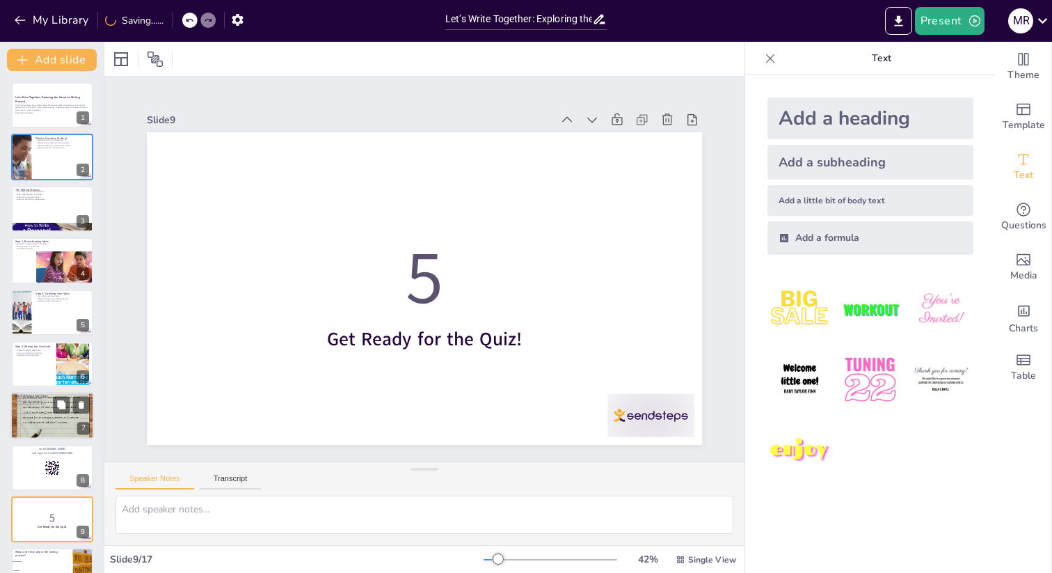
checkbox input "true"
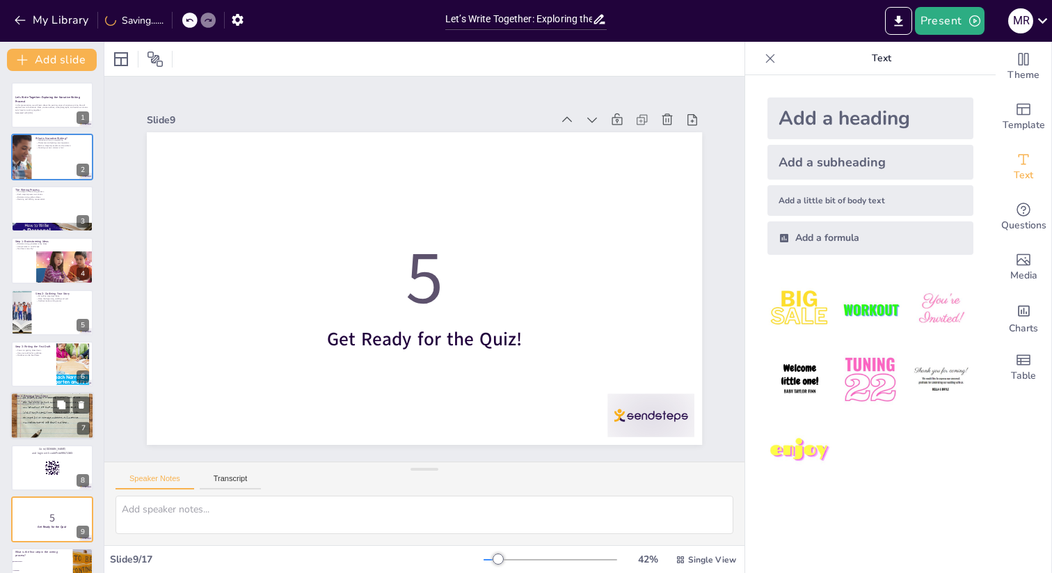
checkbox input "true"
click at [35, 425] on div at bounding box center [52, 415] width 84 height 63
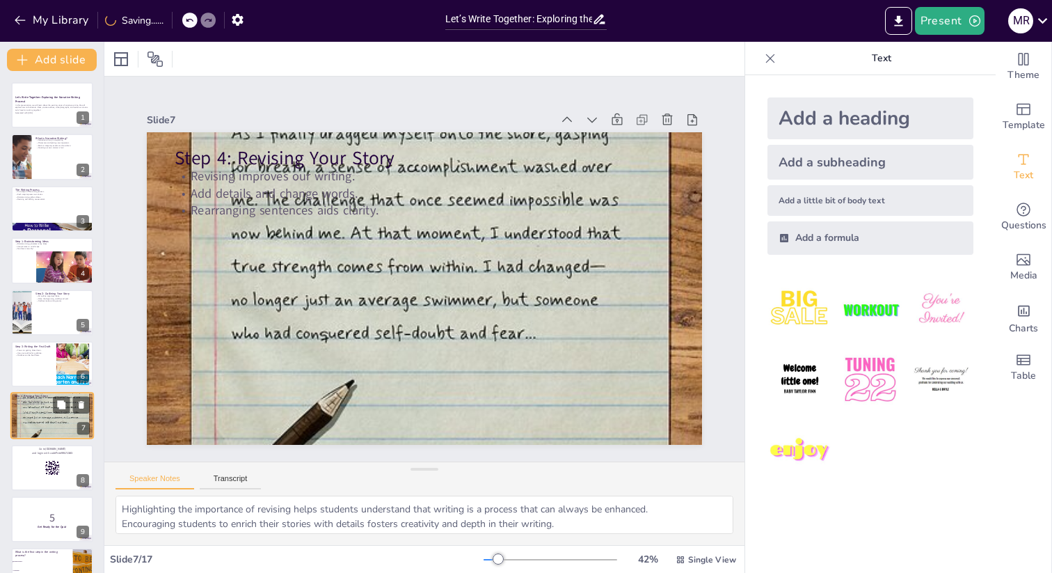
scroll to position [94, 0]
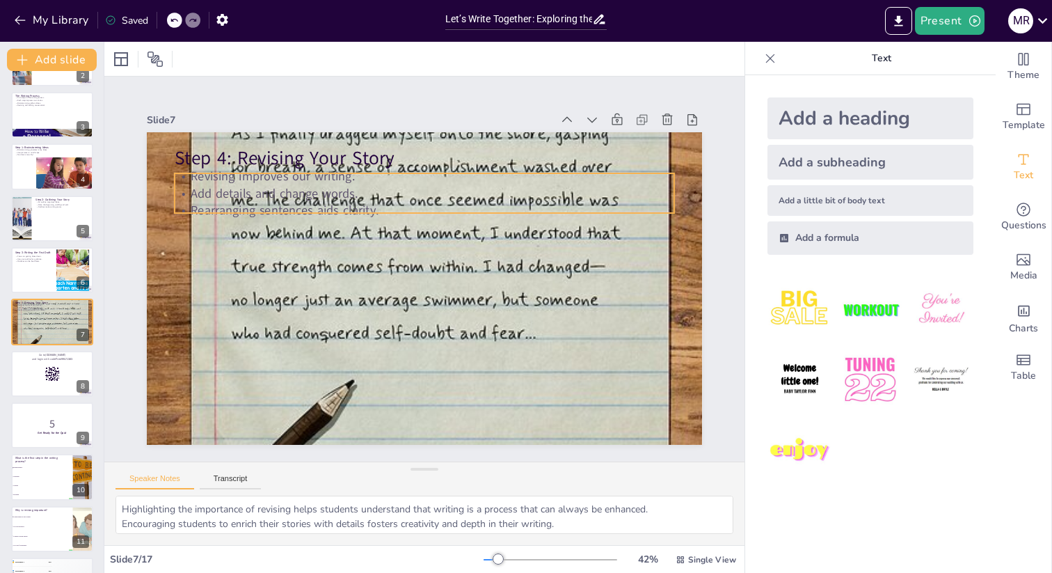
click at [191, 182] on div "Revising improves our writing. Add details and change words. Rearranging senten…" at bounding box center [425, 193] width 500 height 52
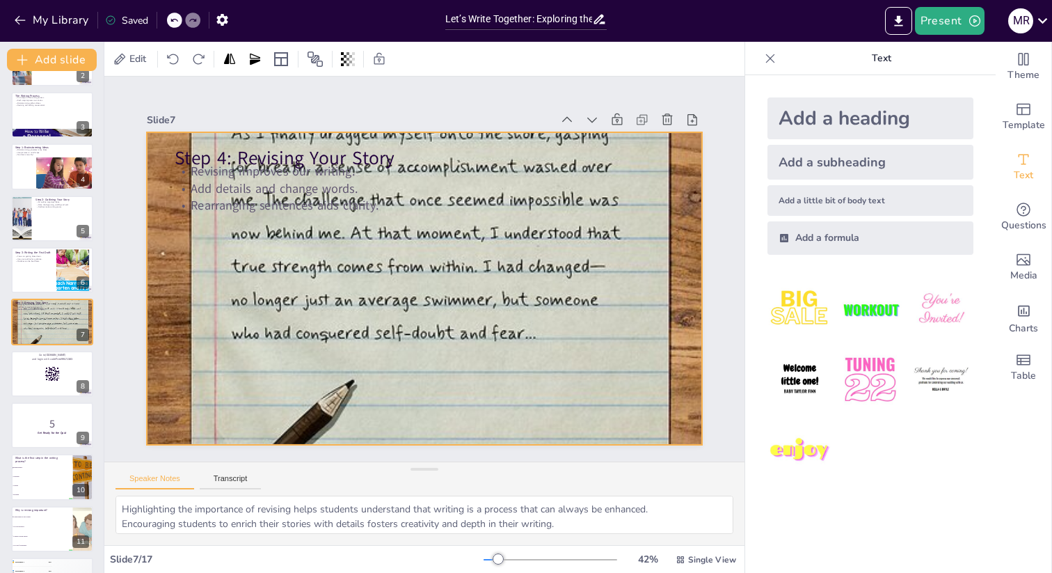
click at [153, 135] on div at bounding box center [424, 288] width 555 height 417
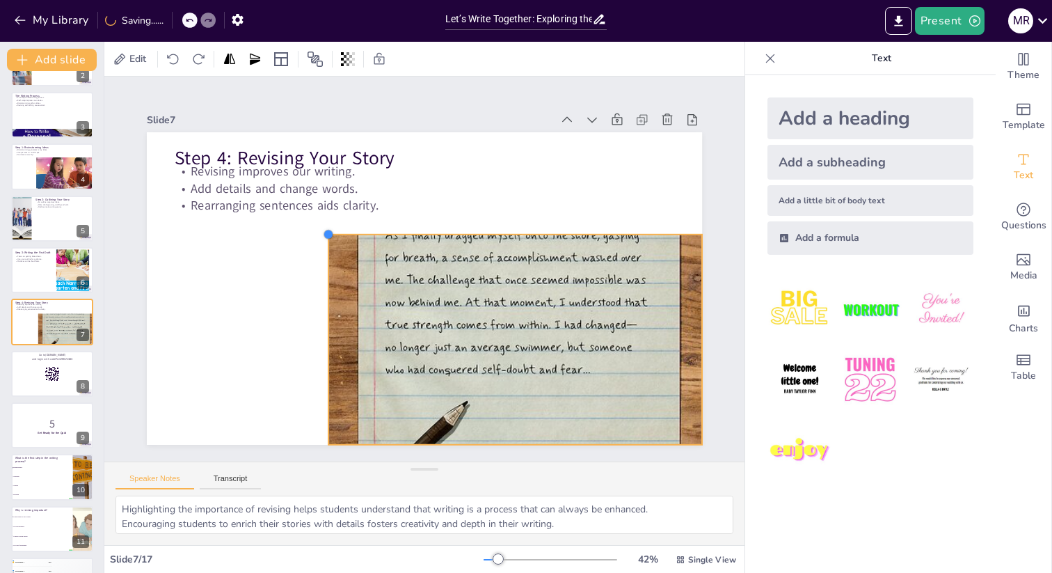
drag, startPoint x: 149, startPoint y: 134, endPoint x: 330, endPoint y: 300, distance: 245.8
click at [330, 300] on div "Step 4: Revising Your Story Revising improves our writing. Add details and chan…" at bounding box center [424, 288] width 555 height 313
